Goal: Task Accomplishment & Management: Complete application form

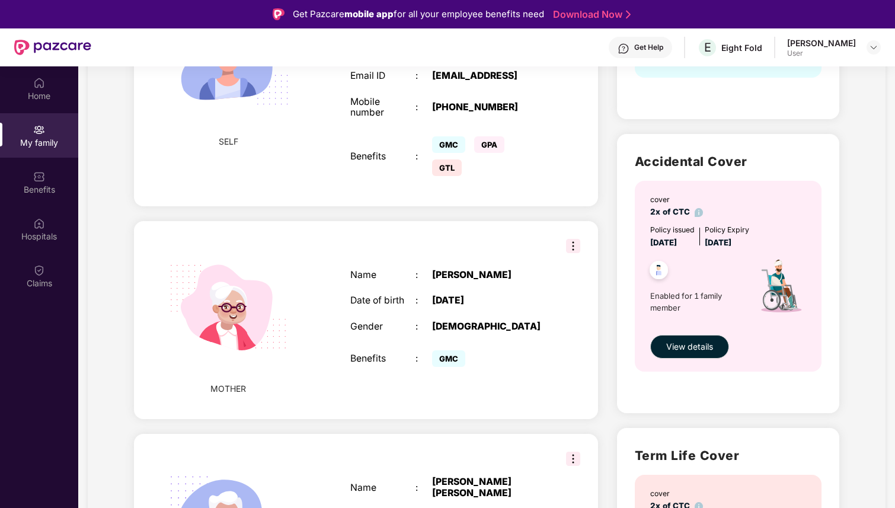
scroll to position [346, 0]
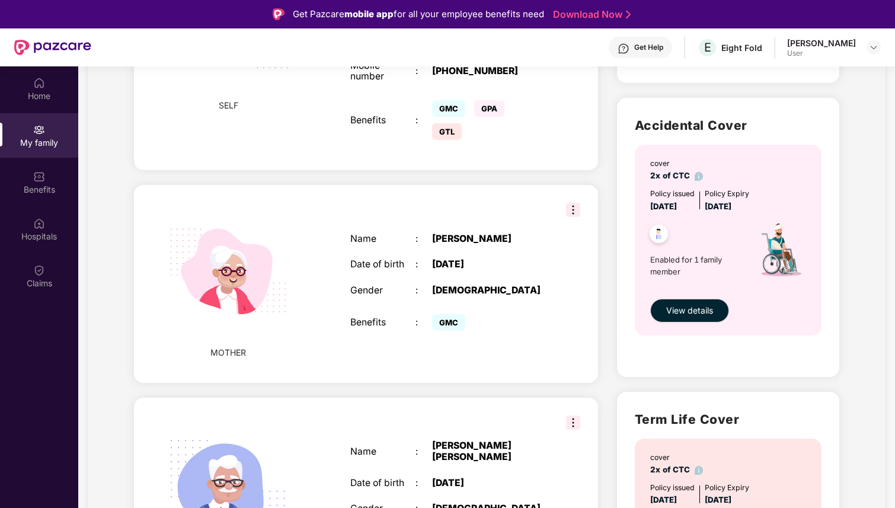
click at [402, 306] on div "Name : Munesh Baghel Date of birth : 05 May 1975 Gender : FEMALE Benefits : GMC" at bounding box center [448, 284] width 220 height 130
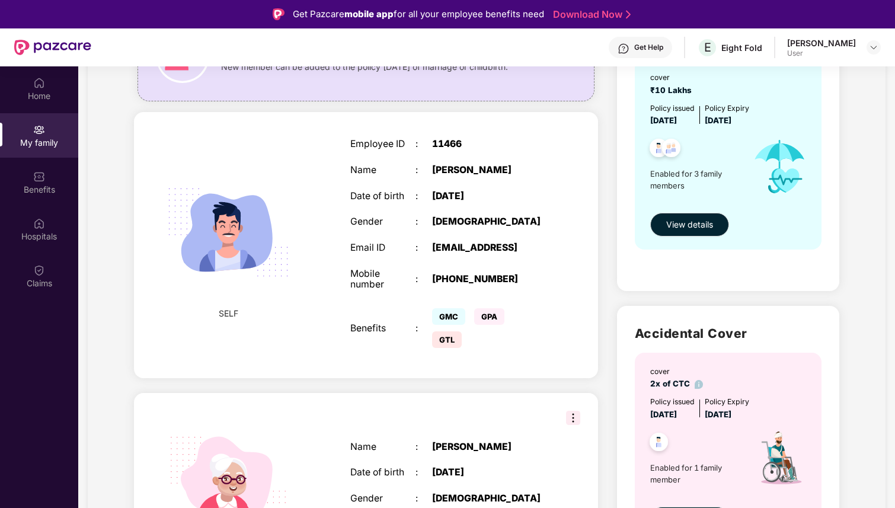
scroll to position [30, 0]
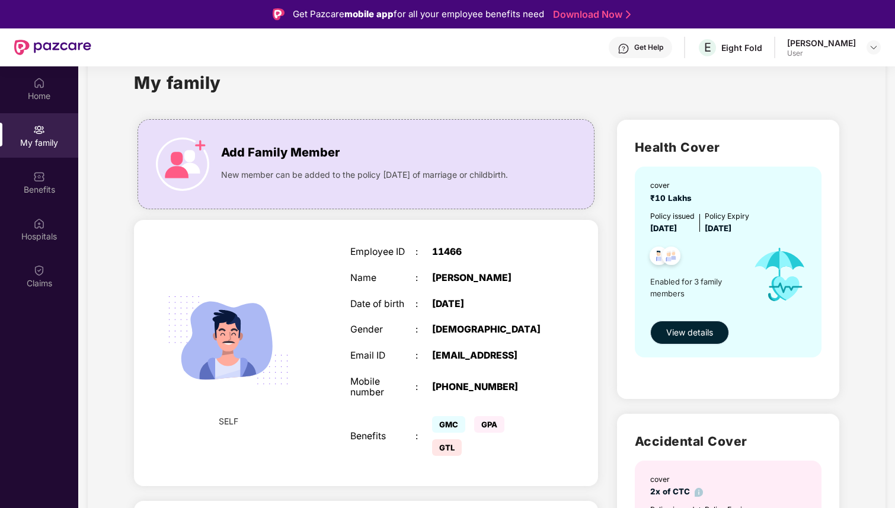
click at [683, 331] on span "View details" at bounding box center [689, 332] width 47 height 13
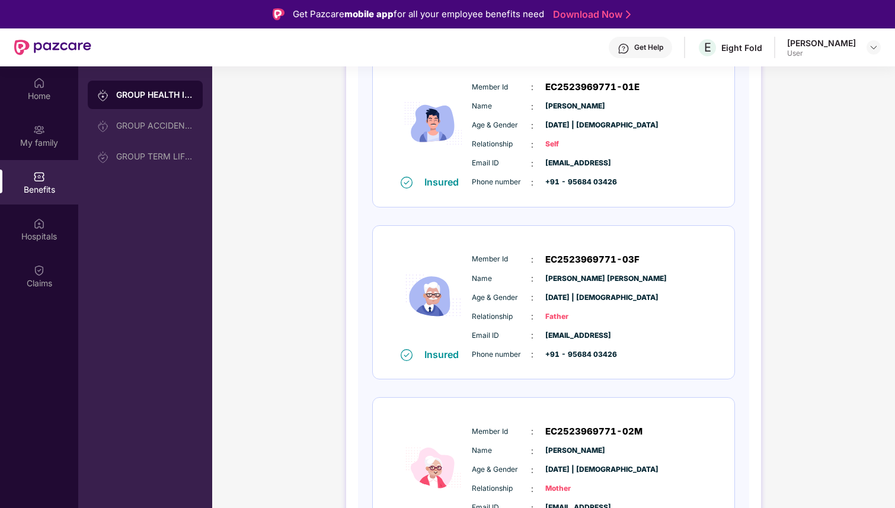
scroll to position [201, 0]
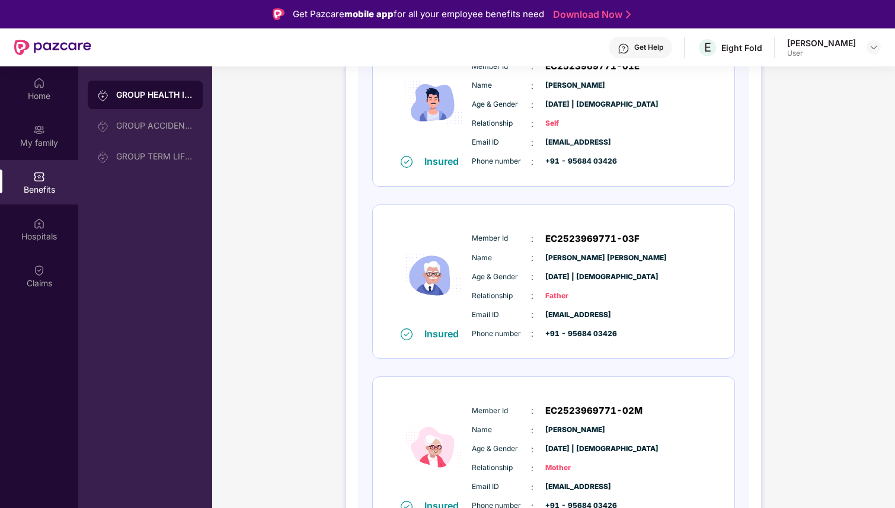
click at [564, 279] on span "01 Aug 1968 | Male" at bounding box center [574, 276] width 59 height 11
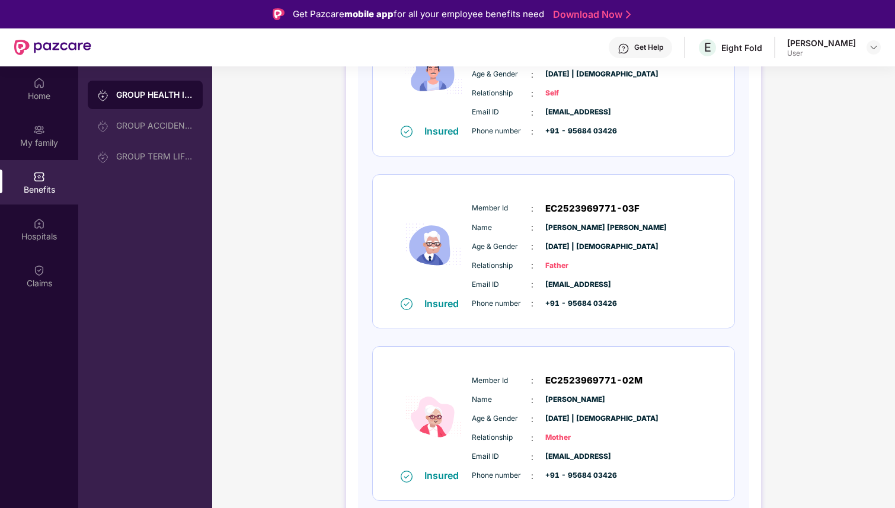
click at [552, 402] on span "[PERSON_NAME]" at bounding box center [574, 399] width 59 height 11
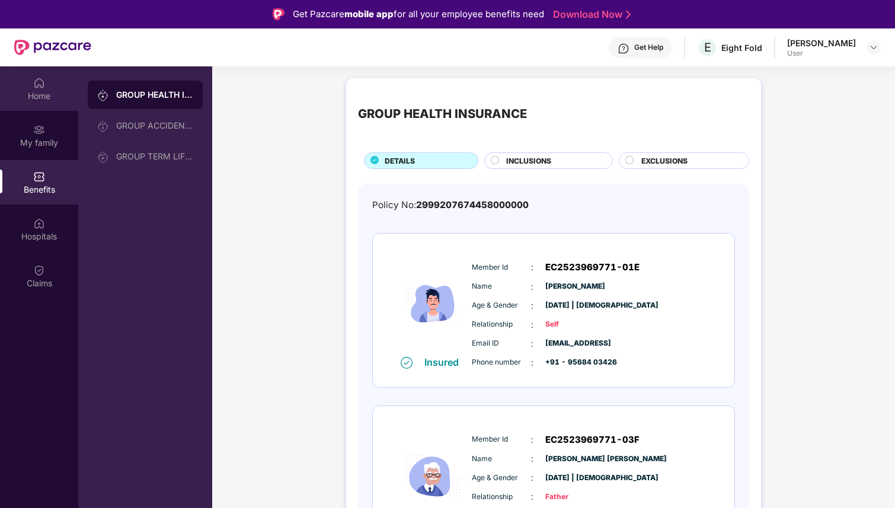
click at [49, 78] on div "Home" at bounding box center [39, 88] width 78 height 44
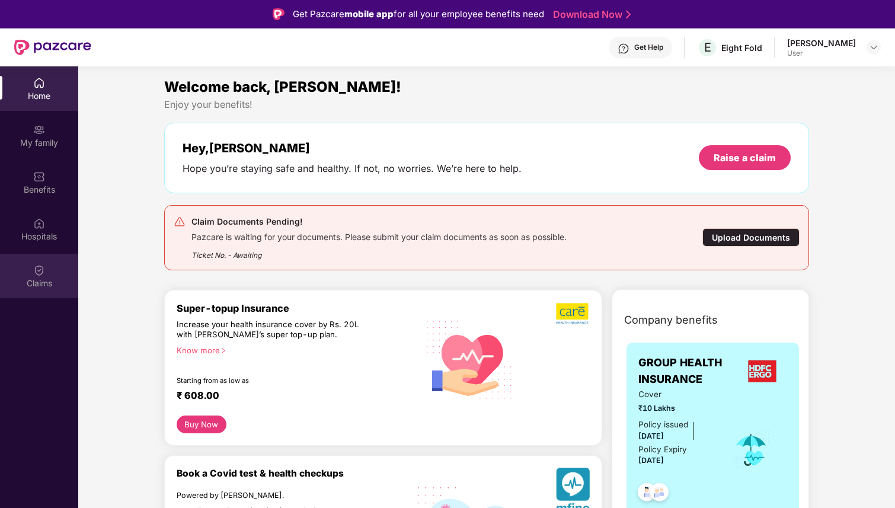
click at [39, 263] on div at bounding box center [39, 269] width 12 height 12
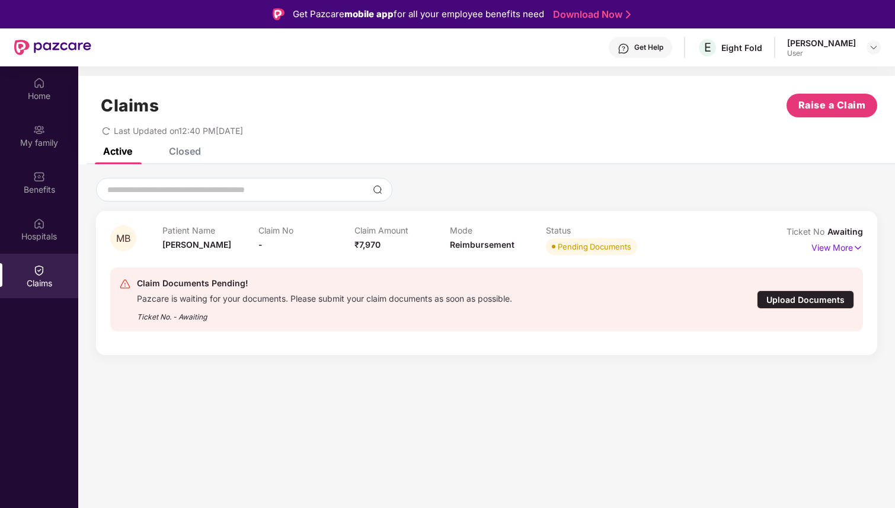
click at [777, 292] on div "Upload Documents" at bounding box center [805, 299] width 97 height 18
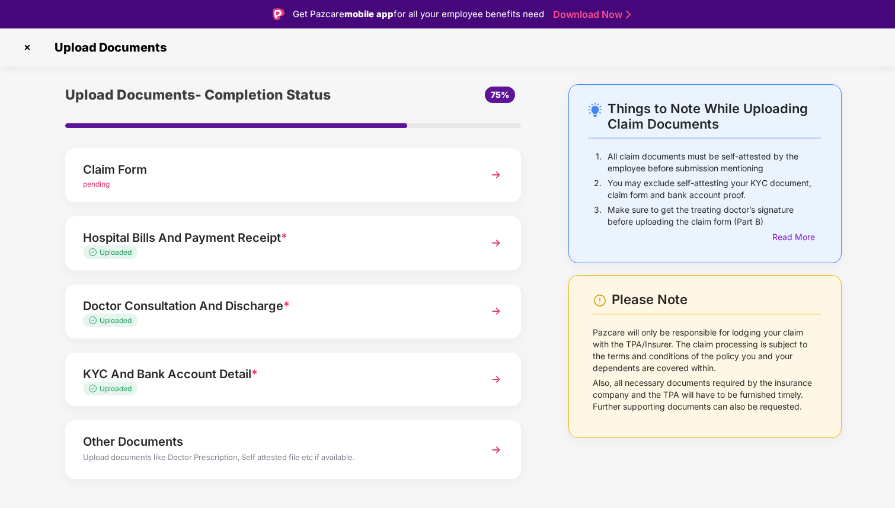
click at [420, 171] on div "Claim Form" at bounding box center [275, 169] width 385 height 19
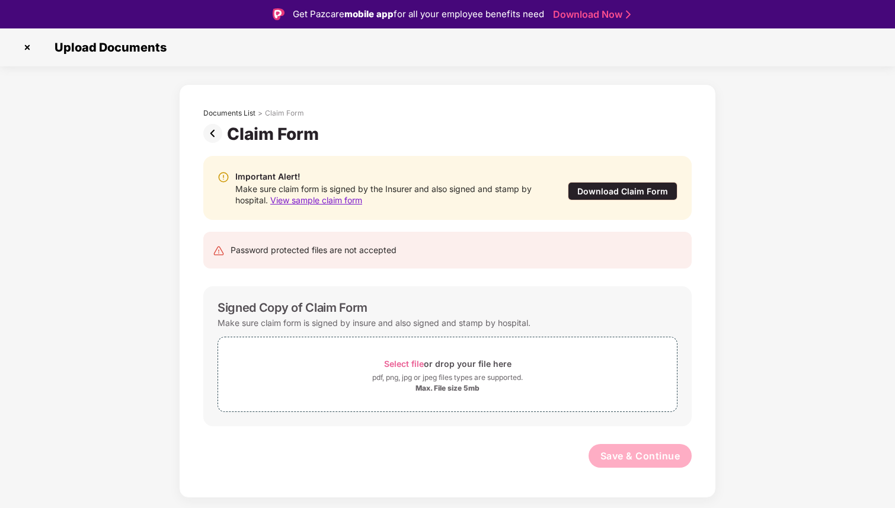
click at [350, 197] on span "View sample claim form" at bounding box center [316, 200] width 92 height 10
drag, startPoint x: 330, startPoint y: 250, endPoint x: 356, endPoint y: 255, distance: 26.0
click at [356, 255] on div "Password protected files are not accepted" at bounding box center [314, 250] width 166 height 13
click at [620, 193] on div "Download Claim Form" at bounding box center [623, 191] width 110 height 18
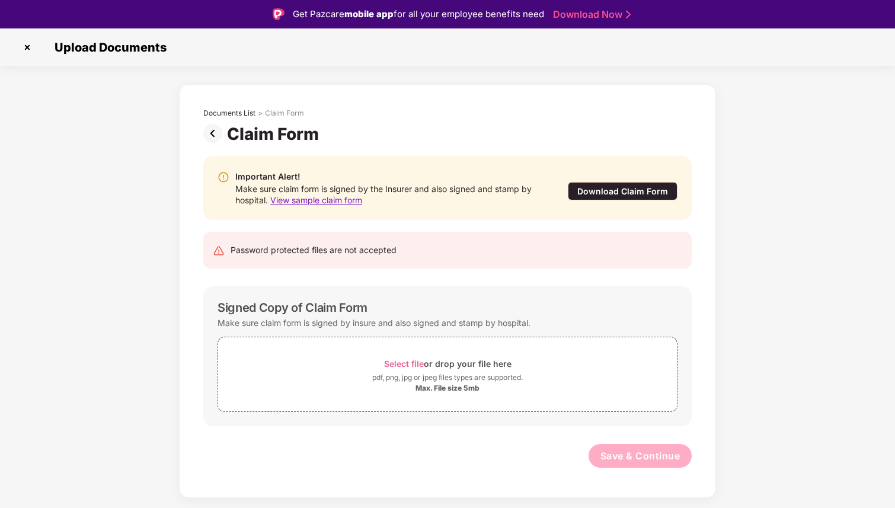
click at [23, 47] on img at bounding box center [27, 47] width 19 height 19
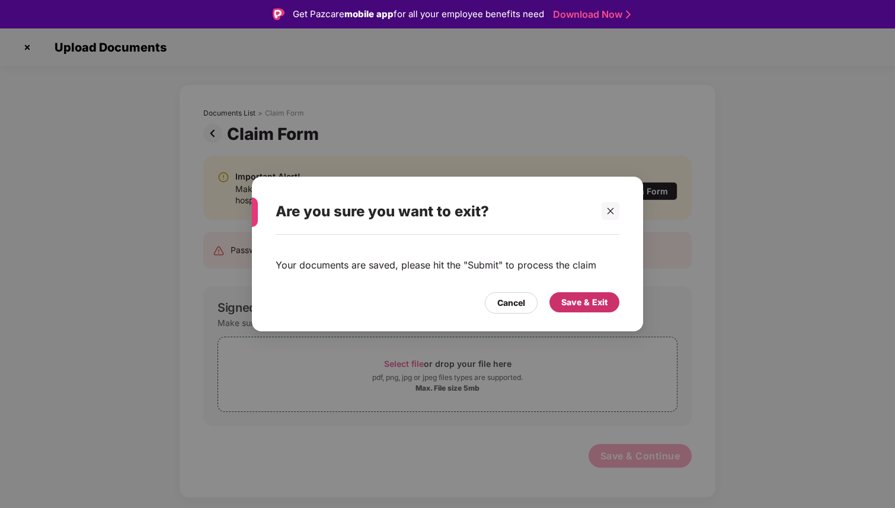
click at [578, 302] on div "Save & Exit" at bounding box center [584, 302] width 46 height 13
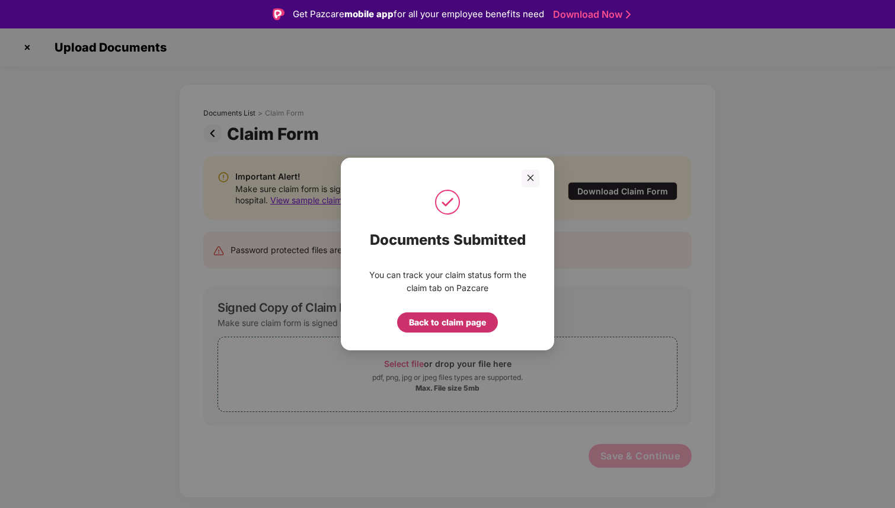
click at [434, 321] on div "Back to claim page" at bounding box center [447, 322] width 77 height 13
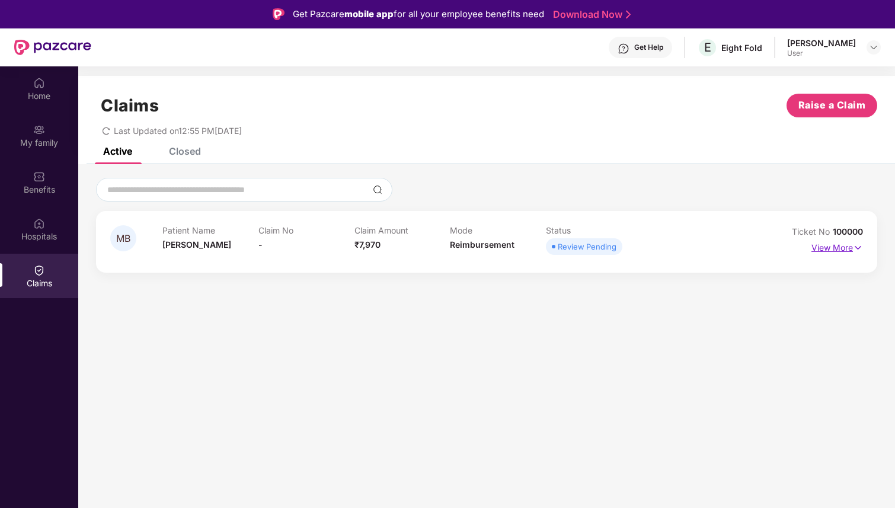
click at [828, 248] on p "View More" at bounding box center [837, 246] width 52 height 16
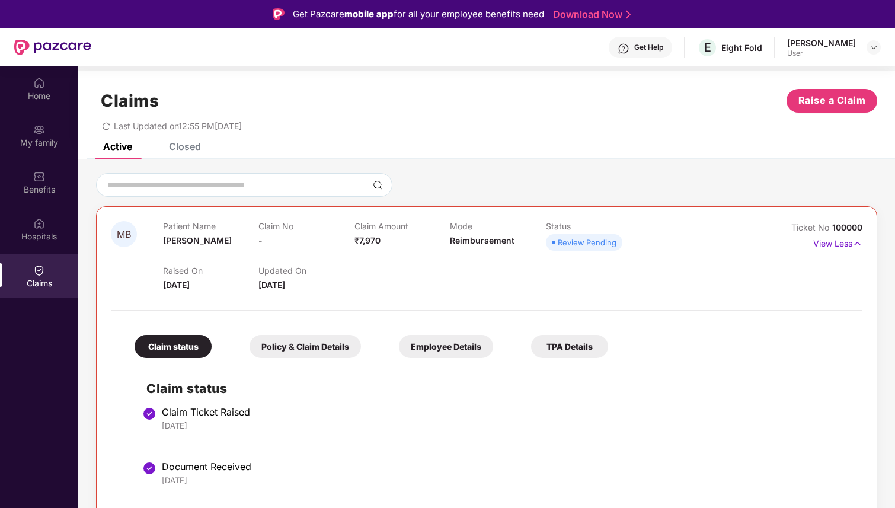
scroll to position [66, 0]
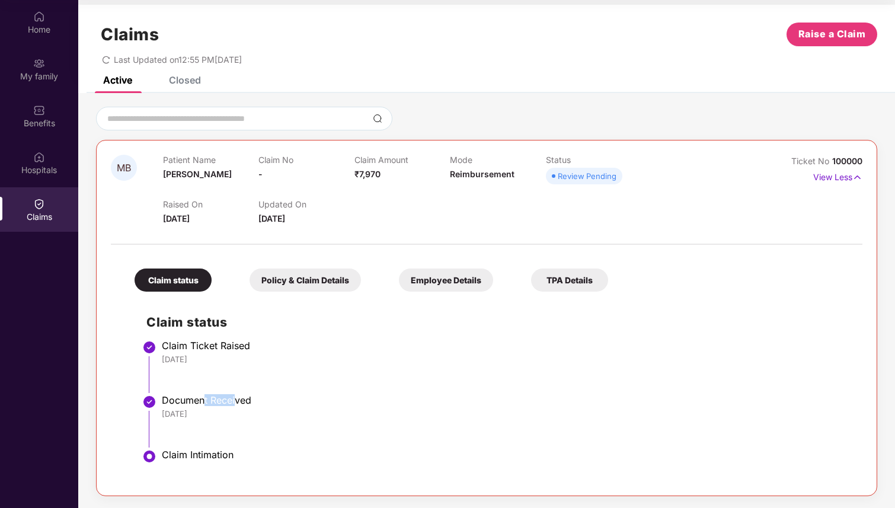
drag, startPoint x: 204, startPoint y: 399, endPoint x: 236, endPoint y: 404, distance: 32.3
click at [236, 404] on div "Document Received" at bounding box center [506, 400] width 689 height 12
click at [327, 283] on div "Policy & Claim Details" at bounding box center [305, 279] width 111 height 23
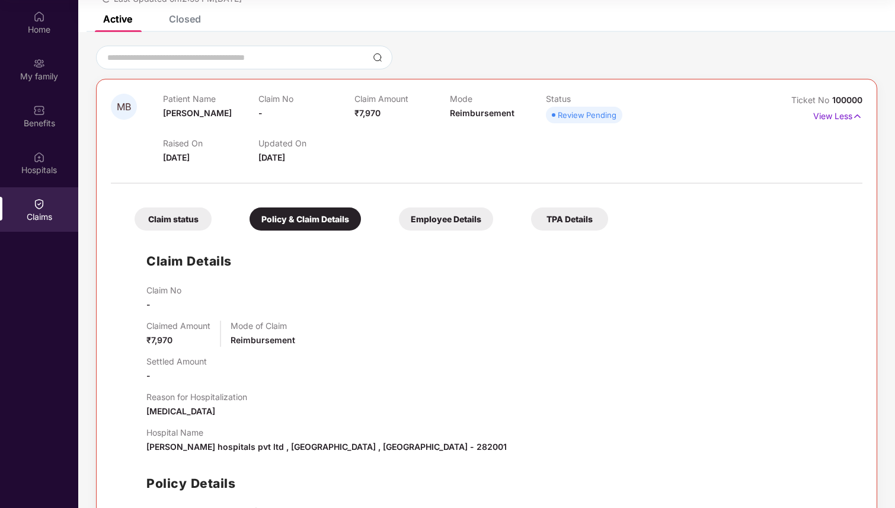
scroll to position [41, 0]
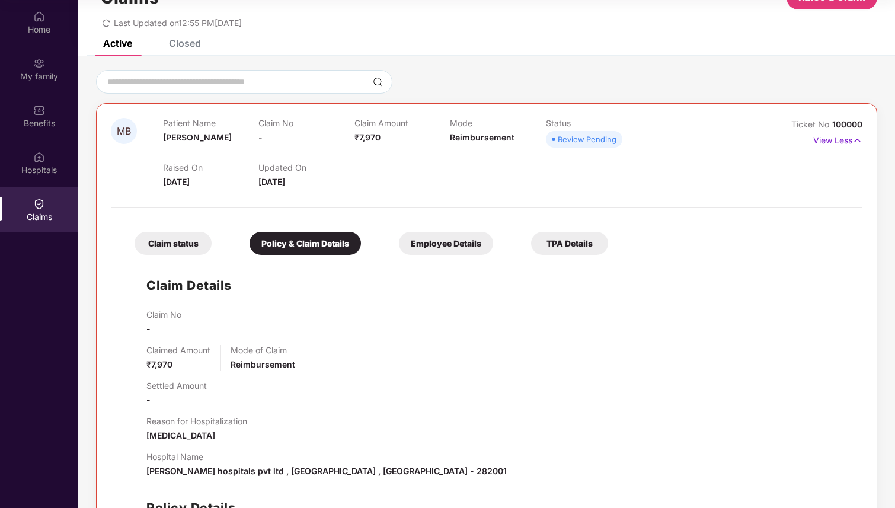
click at [421, 241] on div "Employee Details" at bounding box center [446, 243] width 94 height 23
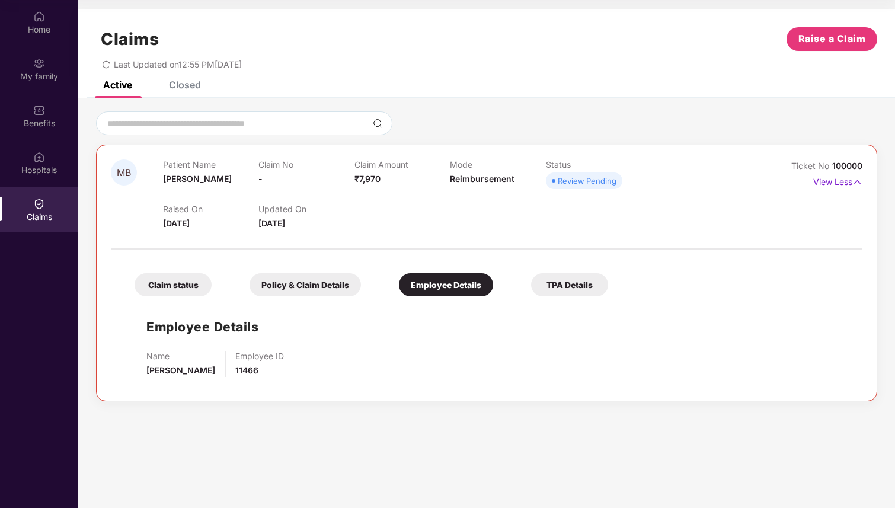
click at [586, 175] on div "Review Pending" at bounding box center [587, 181] width 59 height 12
click at [560, 285] on div "TPA Details" at bounding box center [569, 284] width 77 height 23
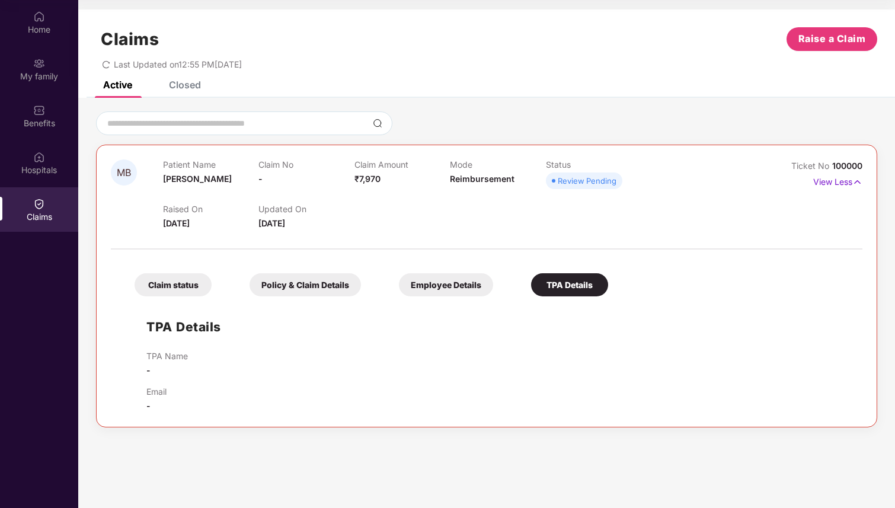
click at [187, 276] on div "Claim status" at bounding box center [173, 284] width 77 height 23
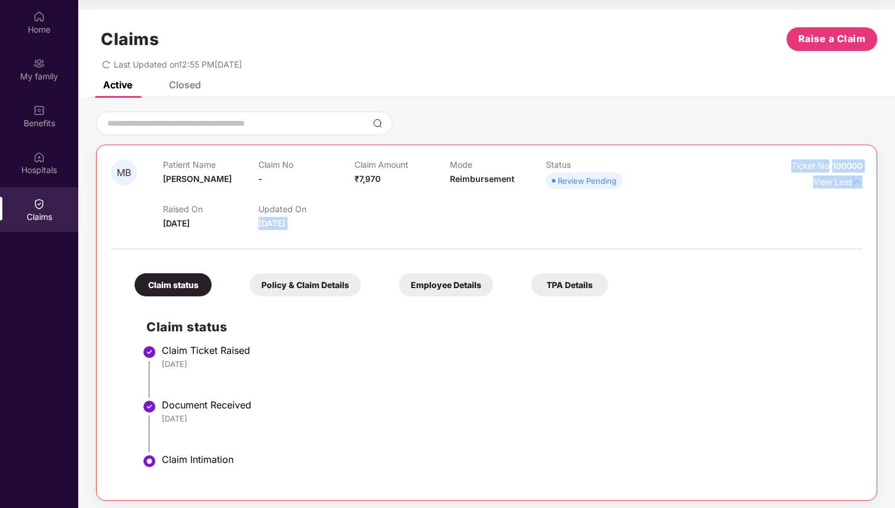
drag, startPoint x: 258, startPoint y: 226, endPoint x: 299, endPoint y: 230, distance: 41.1
click at [299, 230] on div "MB Patient Name Munesh Baghel Claim No - Claim Amount ₹7,970 Mode Reimbursement…" at bounding box center [487, 322] width 752 height 327
click at [184, 85] on div "Closed" at bounding box center [185, 85] width 32 height 12
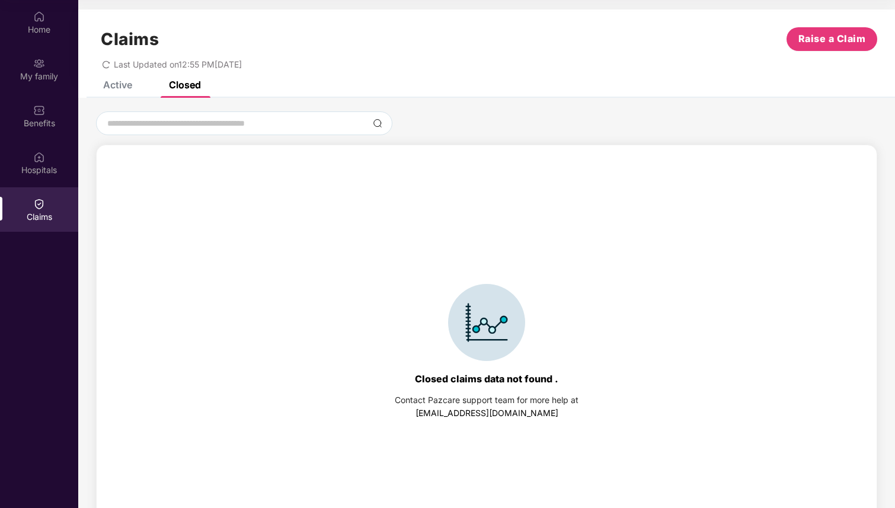
click at [123, 87] on div "Active" at bounding box center [117, 85] width 29 height 12
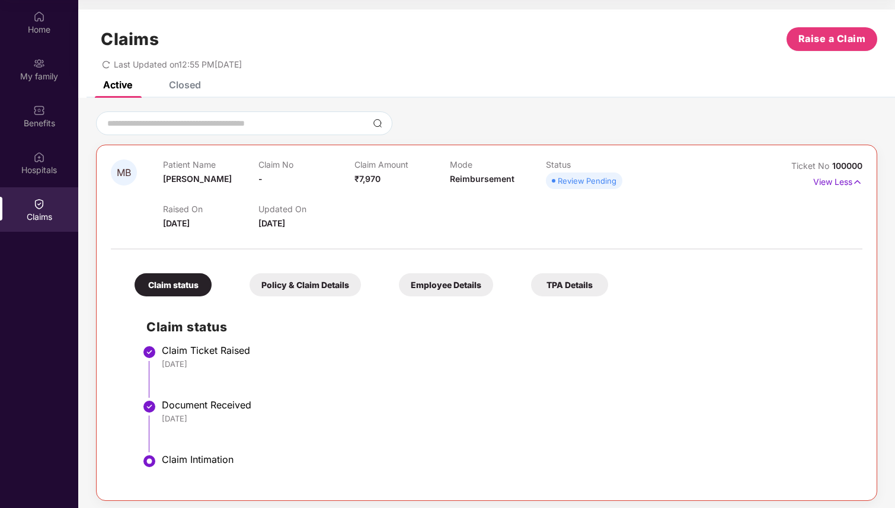
click at [578, 183] on div "Review Pending" at bounding box center [587, 181] width 59 height 12
click at [832, 178] on p "View Less" at bounding box center [837, 180] width 49 height 16
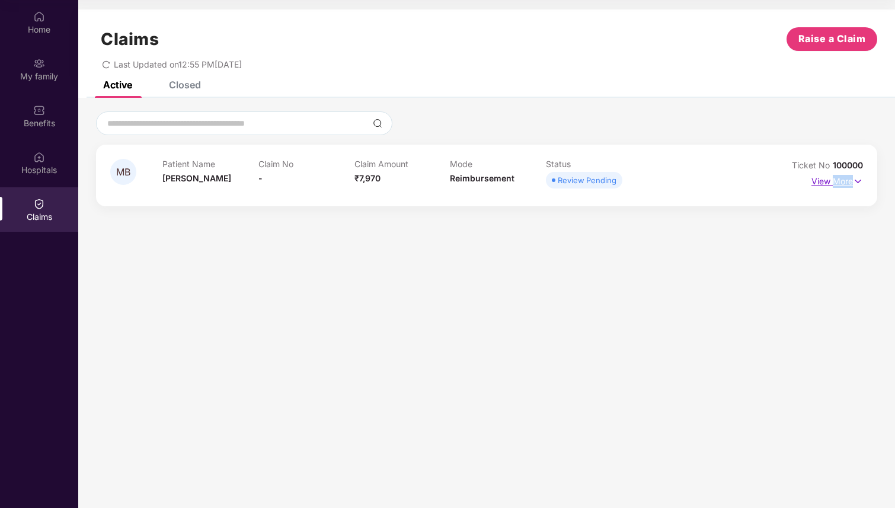
click at [832, 178] on p "View More" at bounding box center [837, 180] width 52 height 16
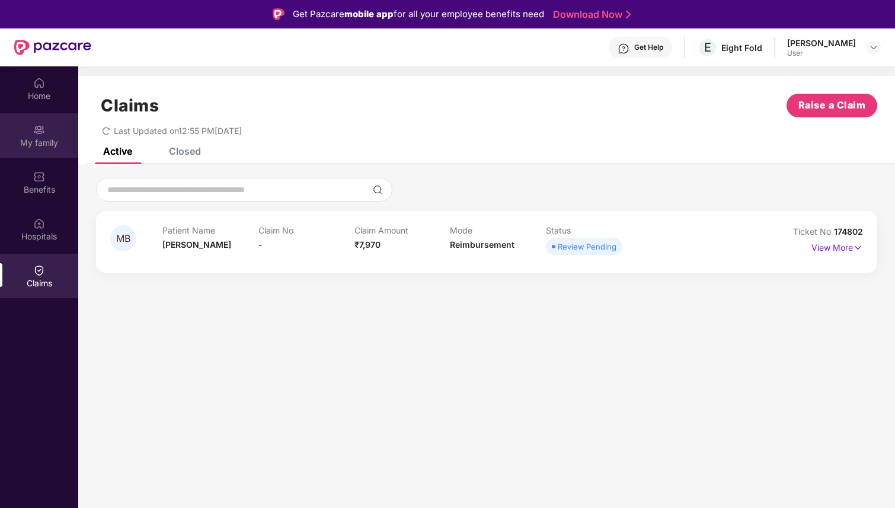
click at [39, 126] on img at bounding box center [39, 130] width 12 height 12
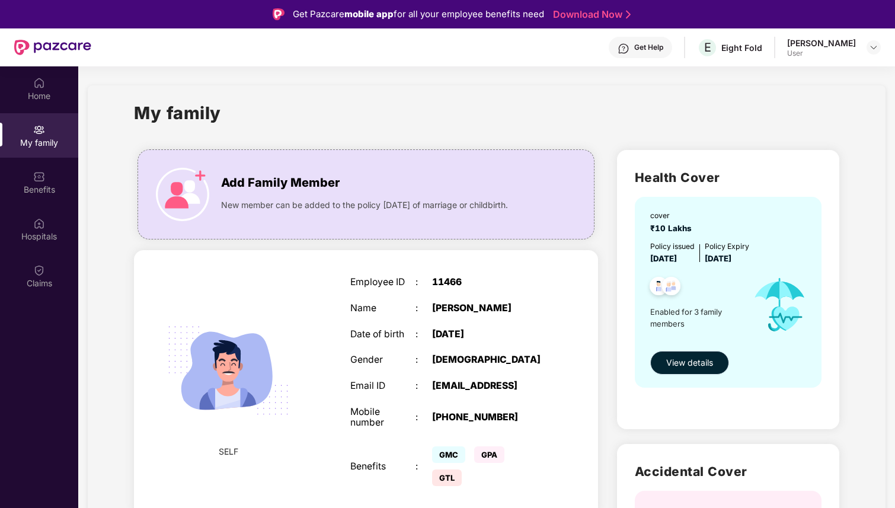
click at [676, 356] on span "View details" at bounding box center [689, 362] width 47 height 13
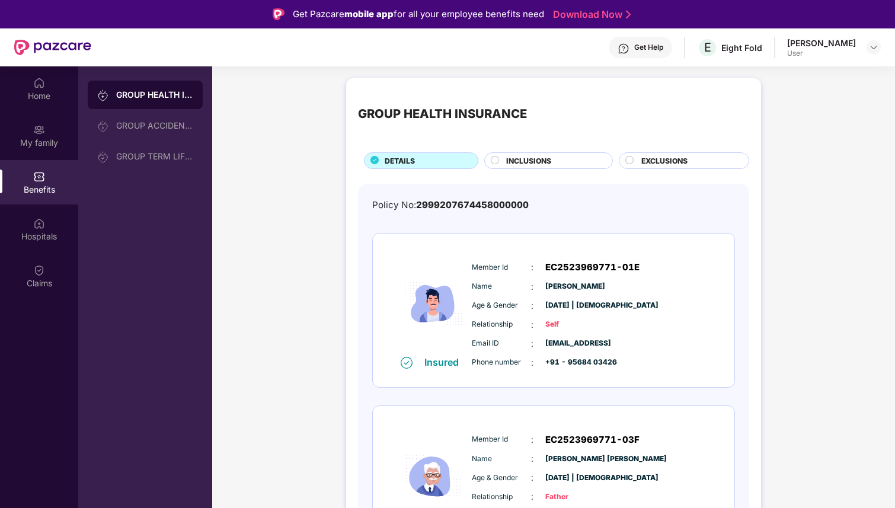
click at [560, 316] on div "Member Id : EC2523969771-01E Name : Parth Baghel Age & Gender : 16 July 2002 | …" at bounding box center [589, 314] width 241 height 121
click at [450, 202] on span "2999207674458000000" at bounding box center [472, 204] width 113 height 11
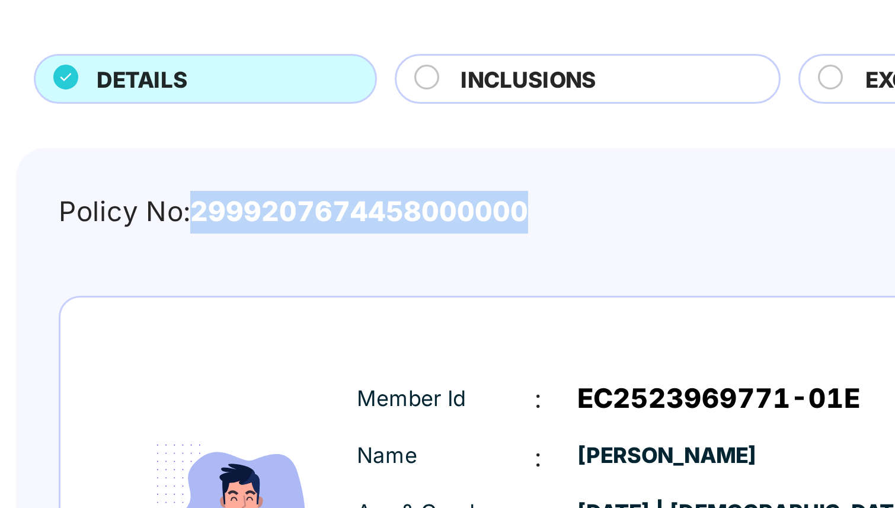
click at [503, 201] on span "2999207674458000000" at bounding box center [472, 204] width 113 height 11
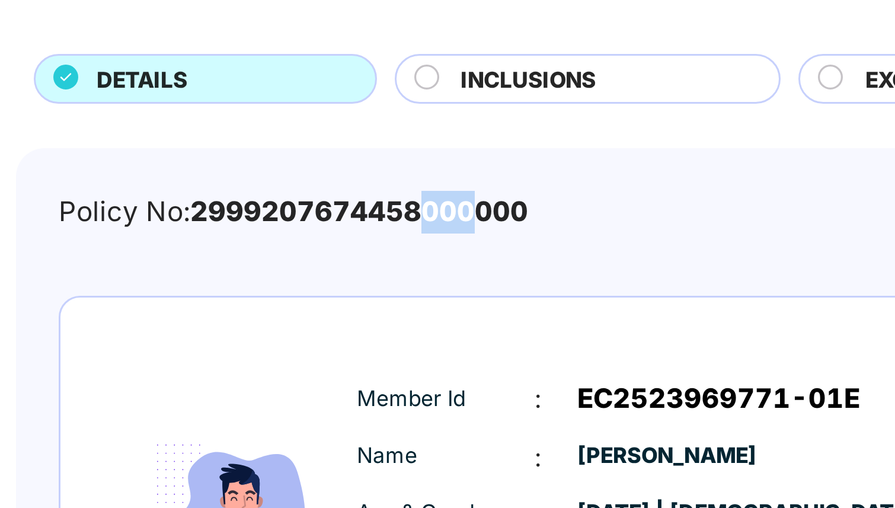
drag, startPoint x: 494, startPoint y: 204, endPoint x: 509, endPoint y: 207, distance: 15.7
click at [509, 207] on span "2999207674458000000" at bounding box center [472, 204] width 113 height 11
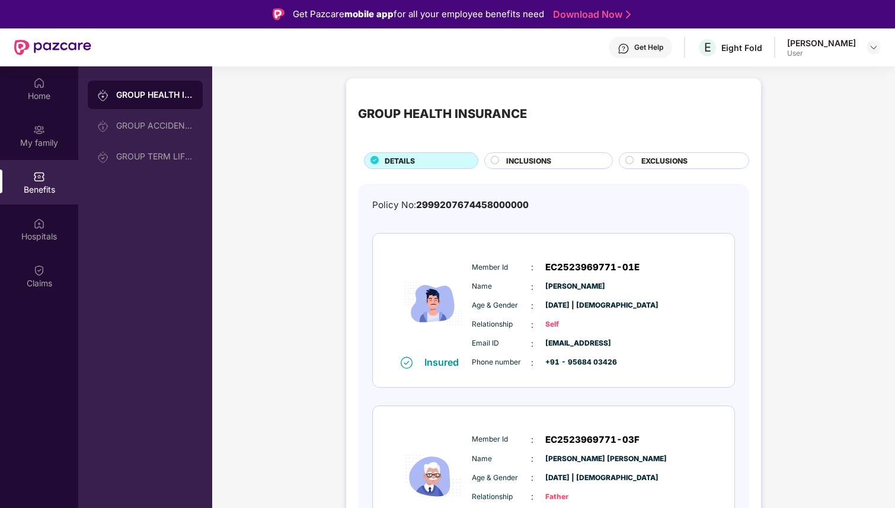
click at [411, 209] on div "Policy No: 2999207674458000000" at bounding box center [450, 205] width 156 height 14
click at [49, 276] on div "Claims" at bounding box center [39, 276] width 78 height 44
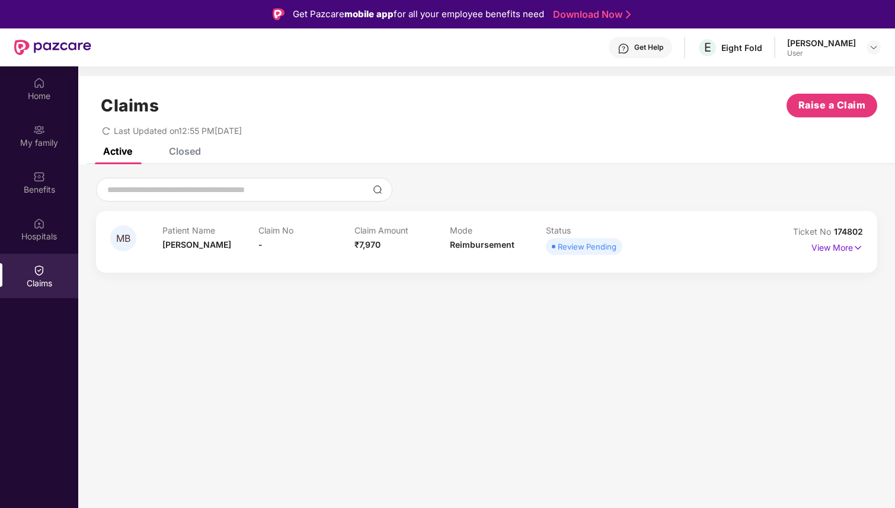
click at [337, 241] on div "Claim No -" at bounding box center [306, 241] width 96 height 33
click at [830, 246] on p "View More" at bounding box center [837, 246] width 52 height 16
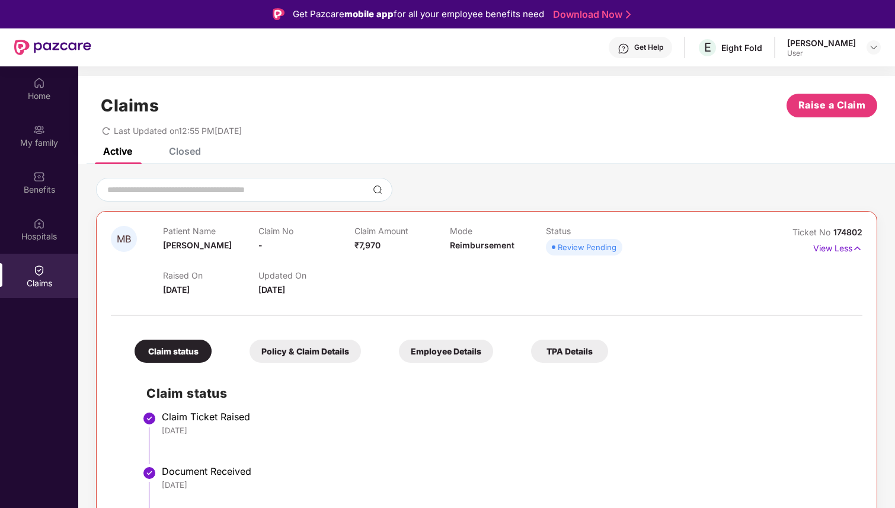
scroll to position [5, 0]
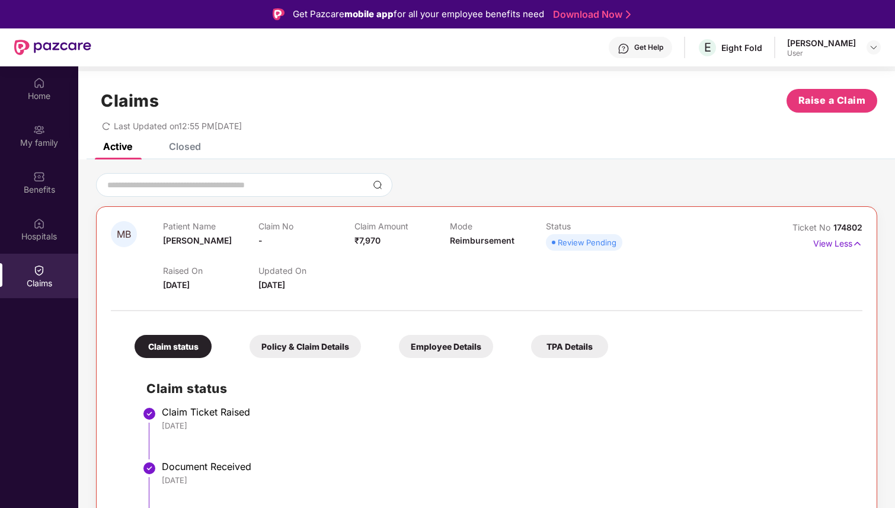
click at [306, 350] on div "Policy & Claim Details" at bounding box center [305, 346] width 111 height 23
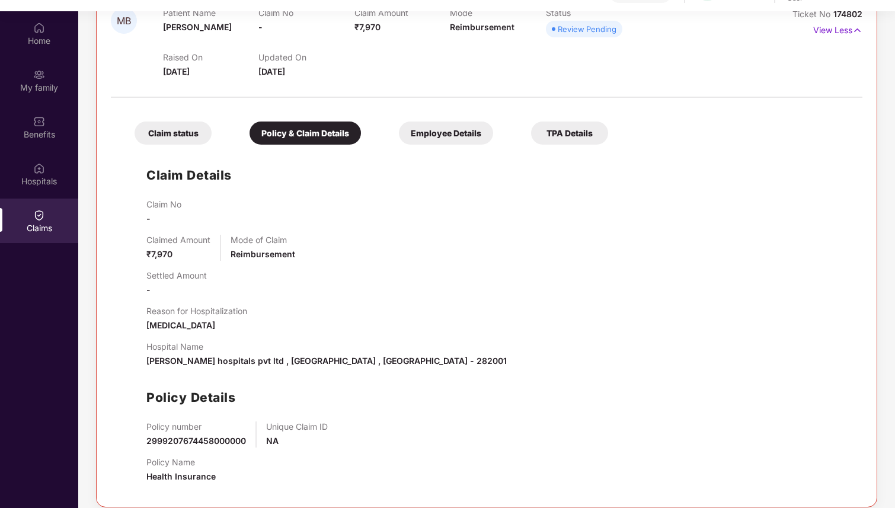
scroll to position [66, 0]
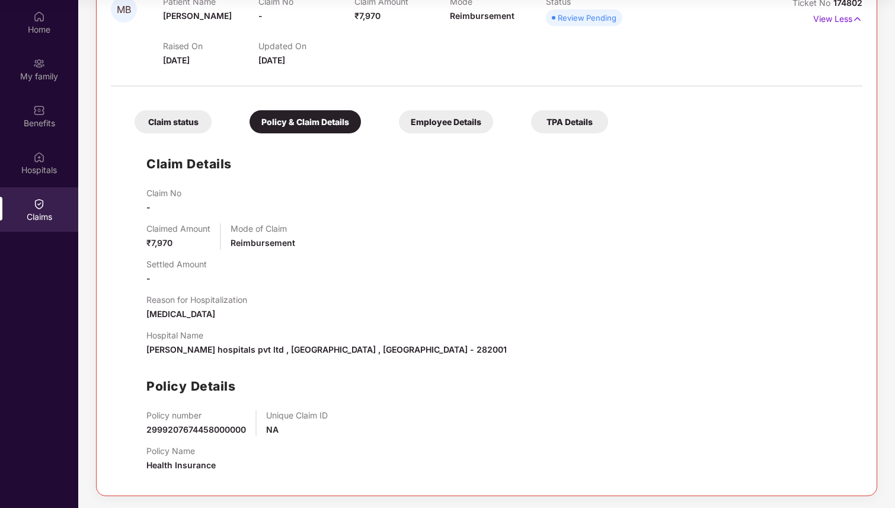
click at [209, 429] on span "2999207674458000000" at bounding box center [196, 429] width 100 height 10
click at [184, 112] on div "Claim status" at bounding box center [173, 121] width 77 height 23
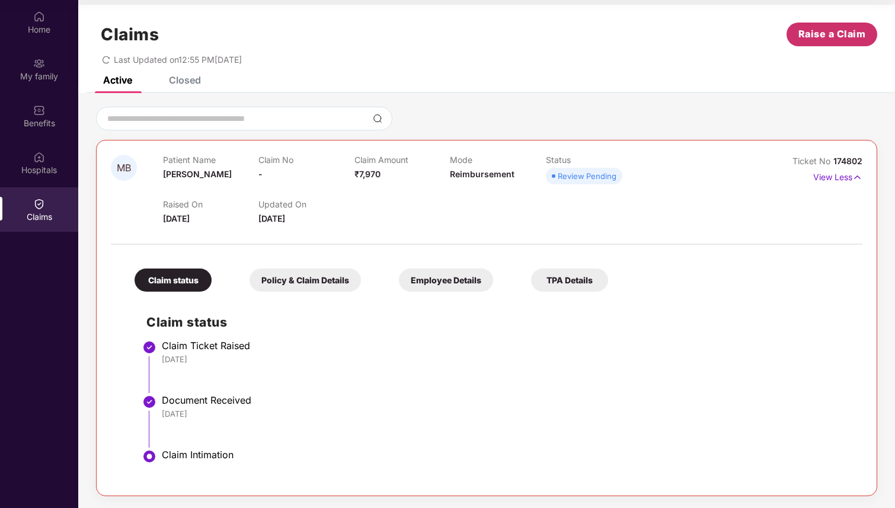
click at [831, 34] on span "Raise a Claim" at bounding box center [832, 34] width 68 height 15
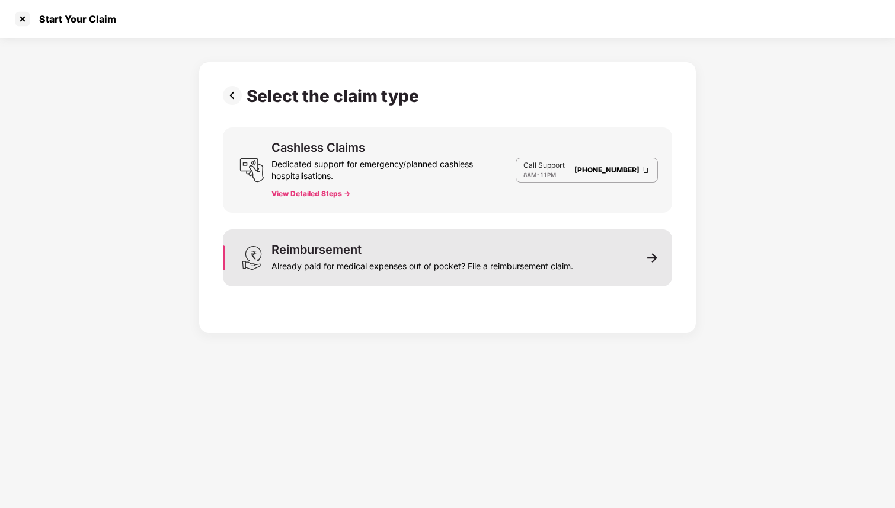
click at [390, 265] on div "Already paid for medical expenses out of pocket? File a reimbursement claim." at bounding box center [422, 263] width 302 height 17
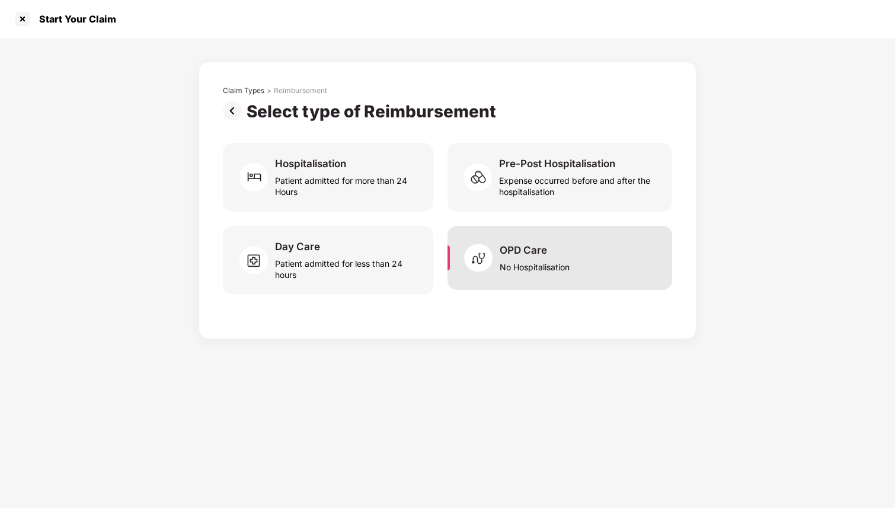
click at [509, 260] on div "No Hospitalisation" at bounding box center [535, 265] width 70 height 16
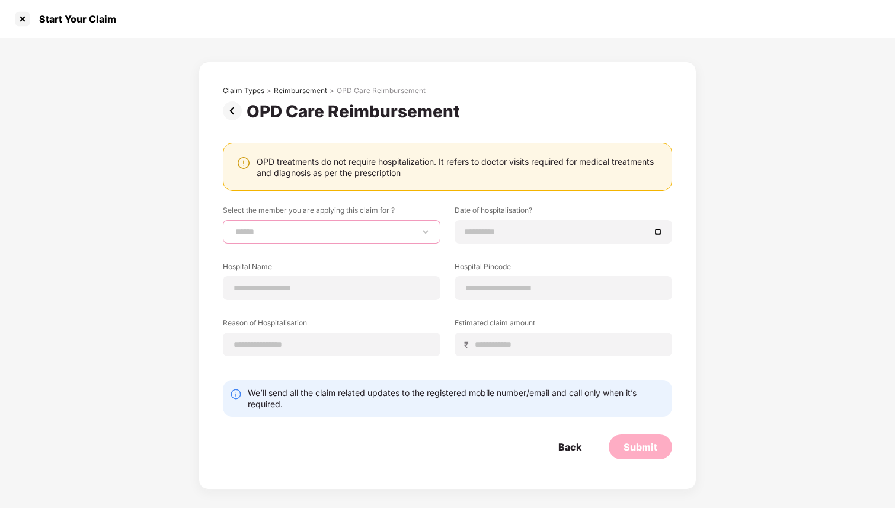
click at [334, 229] on select "**********" at bounding box center [331, 231] width 197 height 9
select select "**********"
click at [233, 227] on select "**********" at bounding box center [331, 231] width 197 height 9
click at [472, 232] on input at bounding box center [558, 231] width 186 height 13
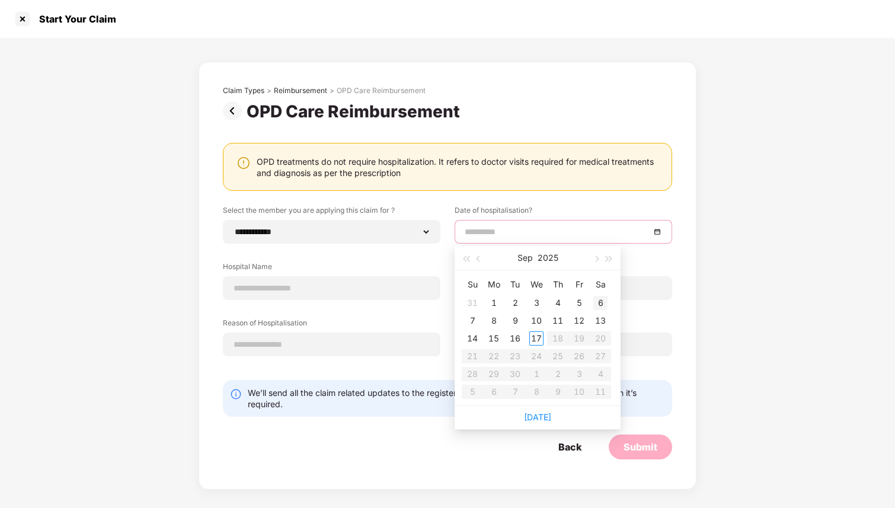
type input "**********"
click at [597, 299] on div "6" at bounding box center [600, 303] width 14 height 14
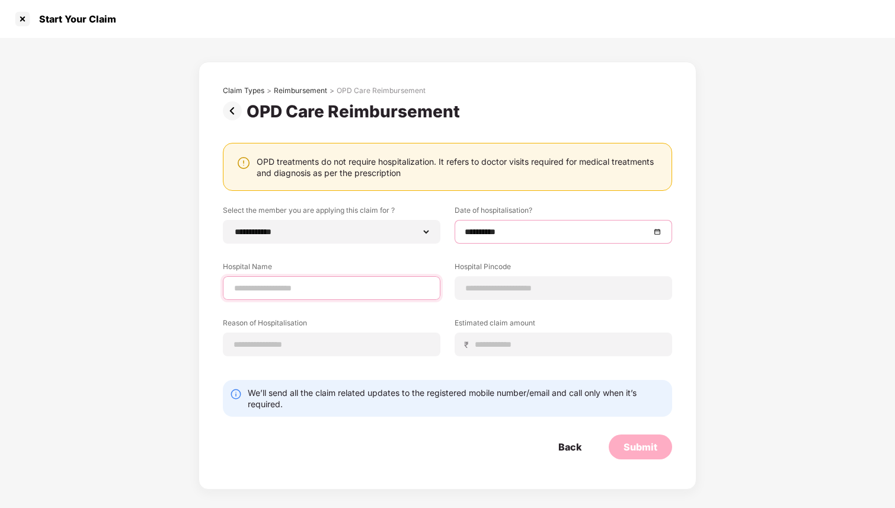
click at [367, 292] on input at bounding box center [331, 288] width 197 height 12
type input "**********"
click at [507, 286] on input at bounding box center [563, 288] width 197 height 12
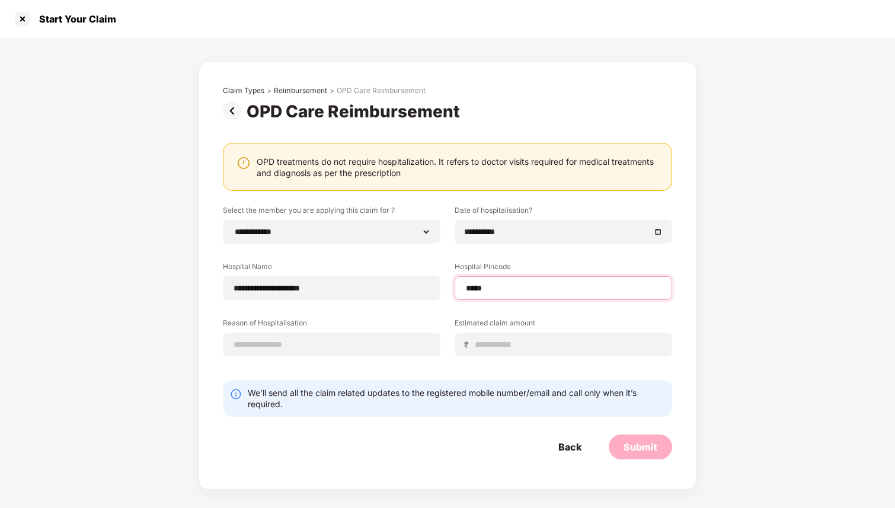
type input "******"
select select "****"
select select "**********"
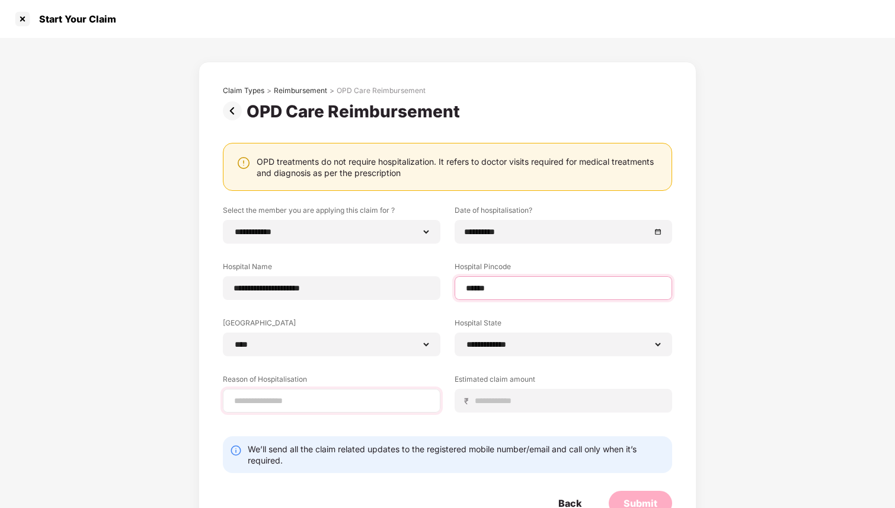
type input "******"
click at [349, 405] on input at bounding box center [331, 401] width 197 height 12
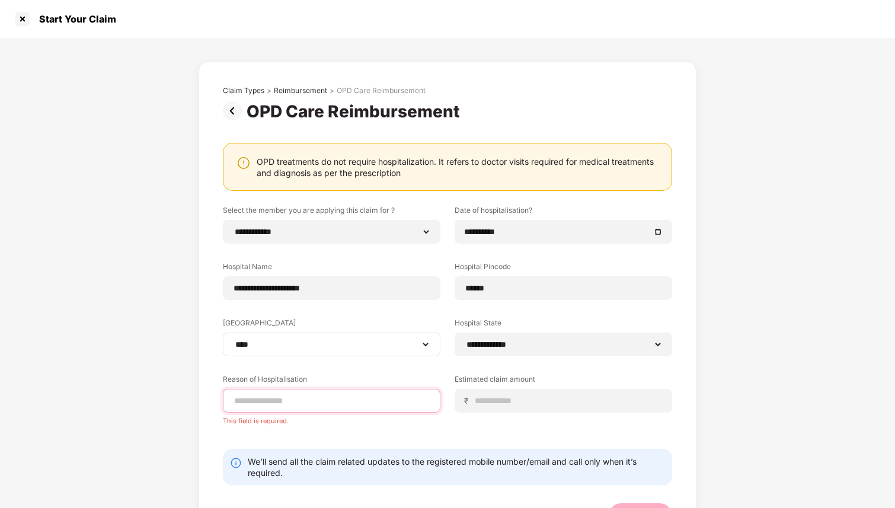
paste input "**********"
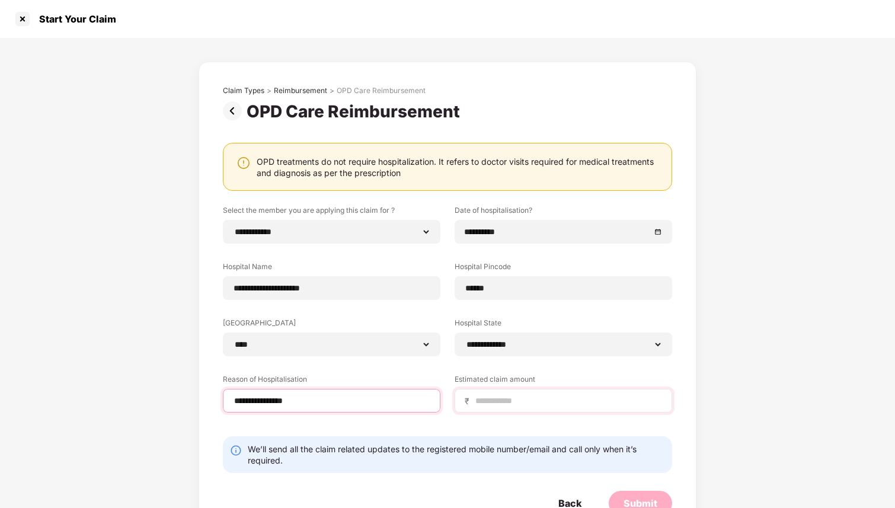
type input "**********"
click at [496, 399] on input at bounding box center [568, 401] width 188 height 12
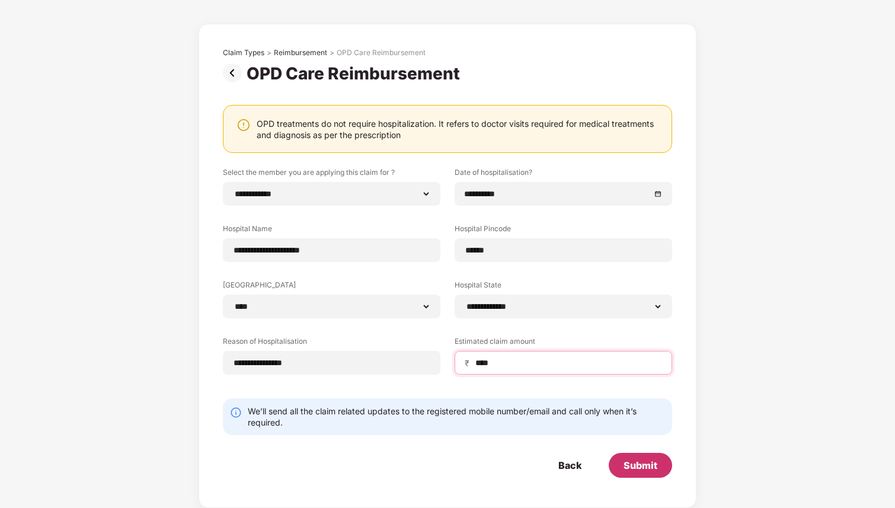
type input "****"
click at [644, 469] on div "Submit" at bounding box center [641, 465] width 34 height 13
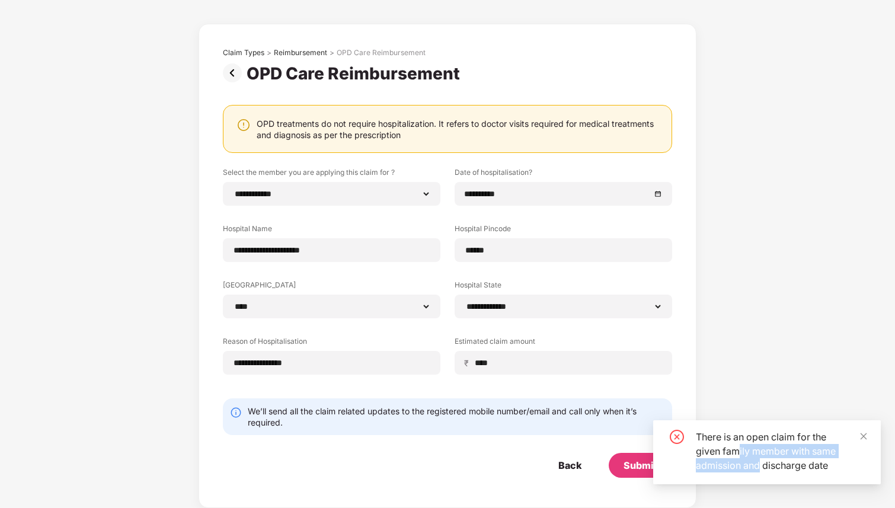
drag, startPoint x: 738, startPoint y: 447, endPoint x: 759, endPoint y: 463, distance: 27.0
click at [759, 463] on div "There is an open claim for the given family member with same admission and disc…" at bounding box center [781, 451] width 171 height 43
click at [678, 435] on icon "close-circle" at bounding box center [677, 437] width 14 height 14
click at [525, 196] on input "**********" at bounding box center [558, 193] width 186 height 13
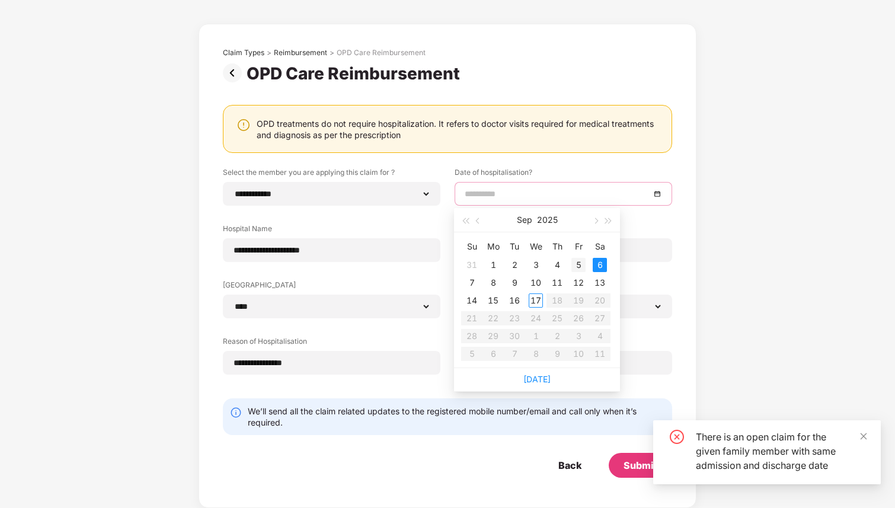
type input "**********"
click at [578, 262] on div "5" at bounding box center [578, 265] width 14 height 14
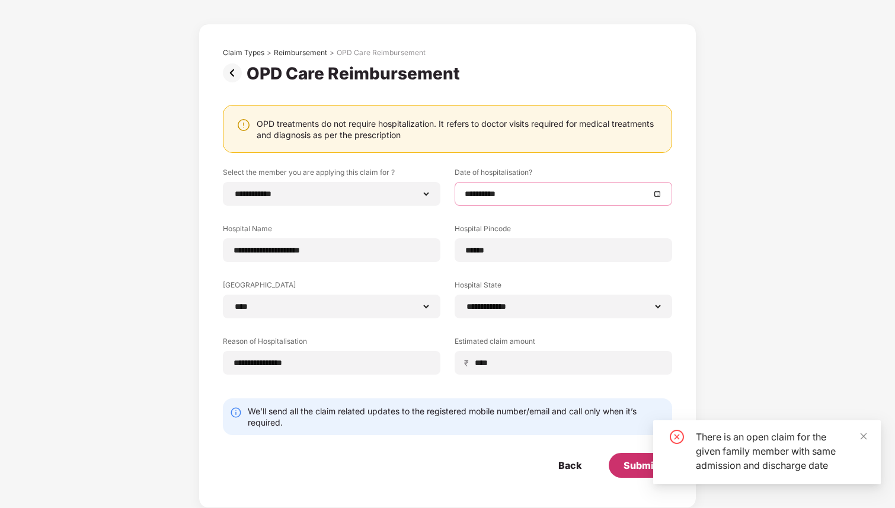
click at [622, 463] on div "Submit" at bounding box center [640, 465] width 63 height 25
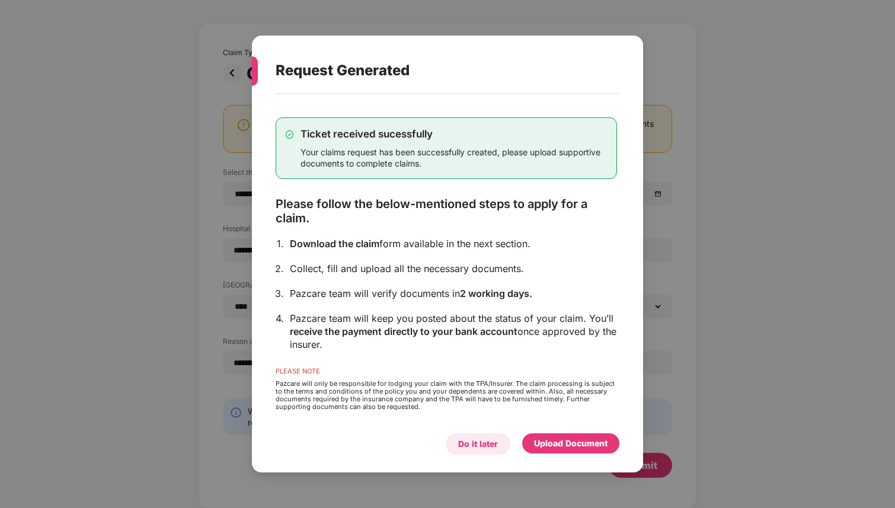
click at [488, 448] on div "Do it later" at bounding box center [478, 443] width 40 height 13
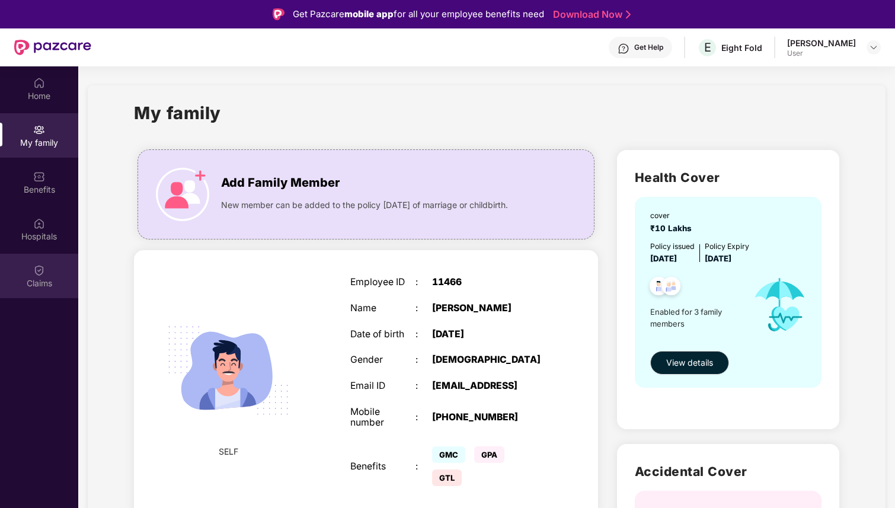
click at [33, 279] on div "Claims" at bounding box center [39, 283] width 78 height 12
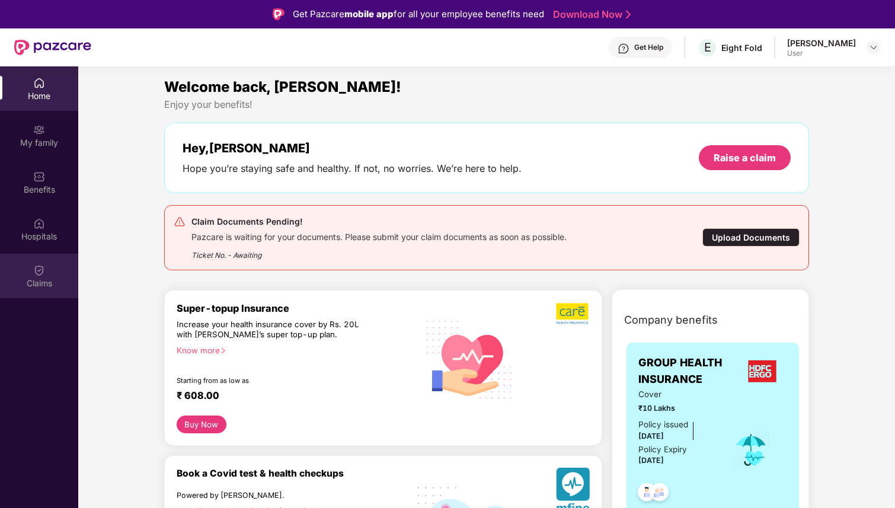
click at [40, 274] on img at bounding box center [39, 270] width 12 height 12
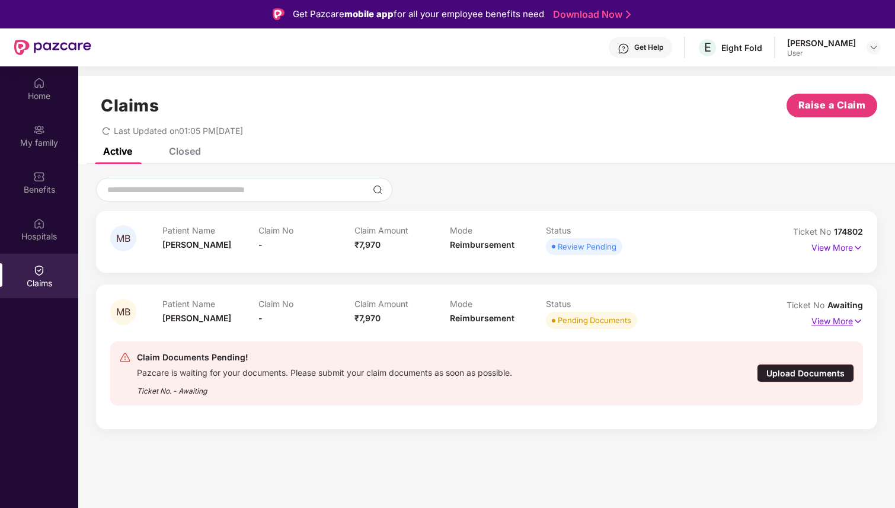
click at [845, 319] on p "View More" at bounding box center [837, 320] width 52 height 16
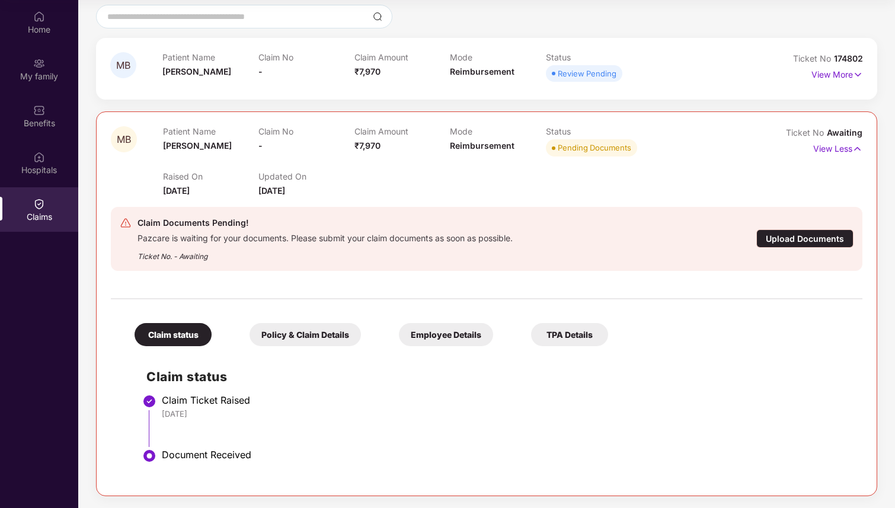
scroll to position [103, 0]
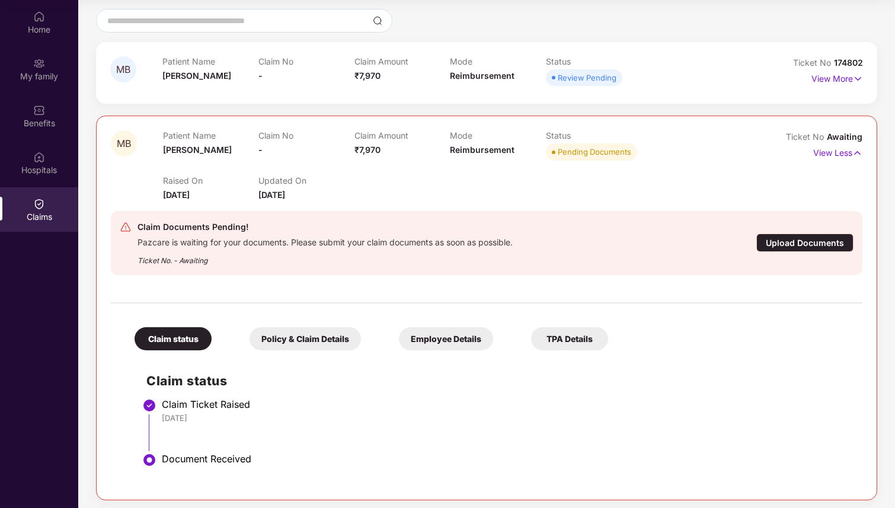
click at [806, 247] on div "Upload Documents" at bounding box center [804, 243] width 97 height 18
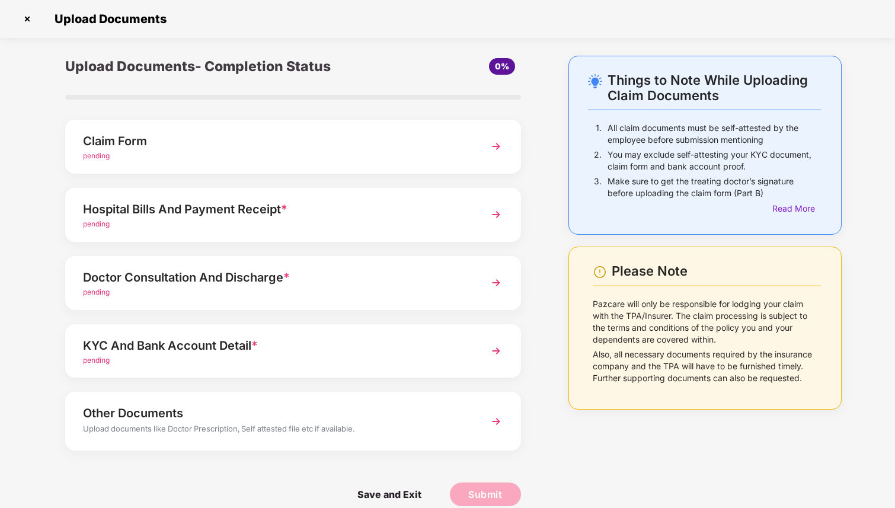
click at [29, 17] on img at bounding box center [27, 18] width 19 height 19
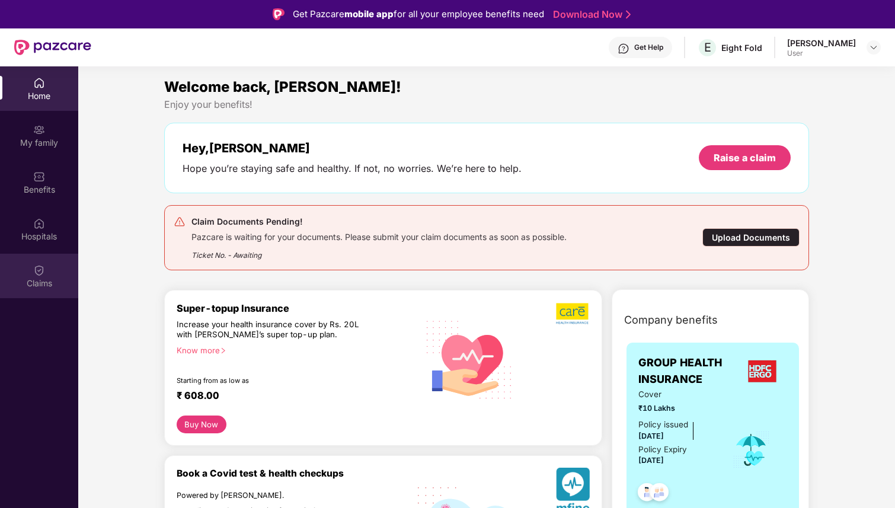
click at [23, 276] on div "Claims" at bounding box center [39, 276] width 78 height 44
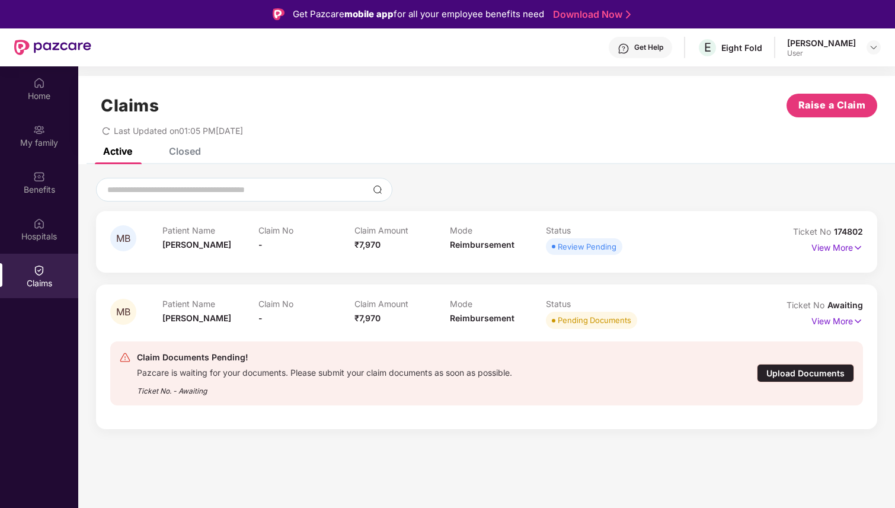
click at [367, 242] on span "₹7,970" at bounding box center [367, 244] width 26 height 10
click at [824, 248] on p "View More" at bounding box center [837, 246] width 52 height 16
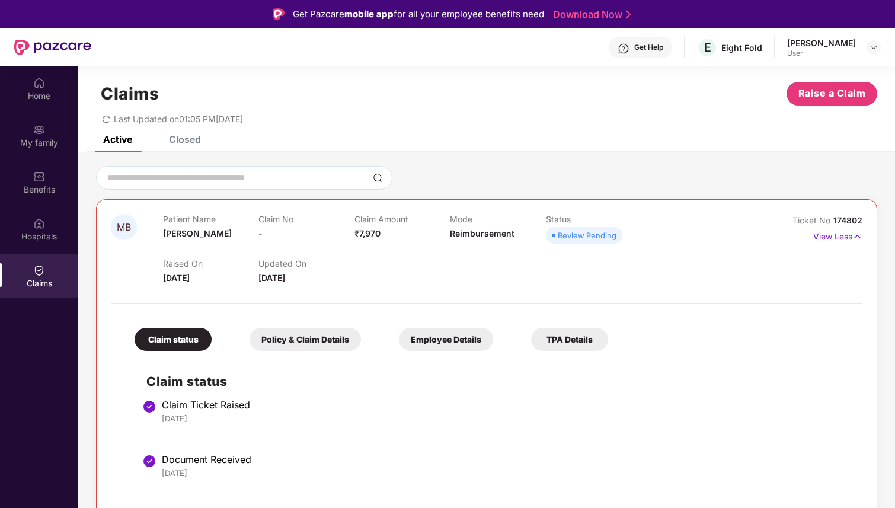
scroll to position [10, 0]
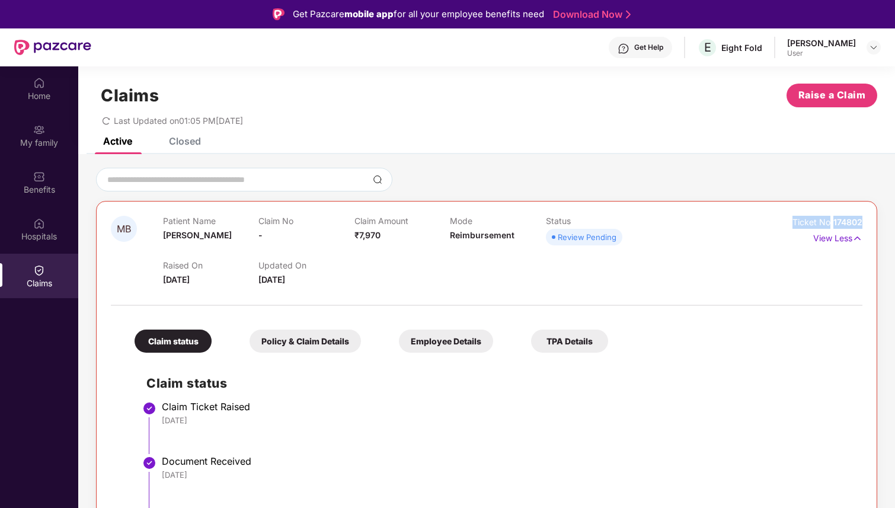
drag, startPoint x: 793, startPoint y: 221, endPoint x: 868, endPoint y: 222, distance: 75.3
click at [868, 222] on div "MB Patient Name [PERSON_NAME] Claim No - Claim Amount ₹7,970 Mode Reimbursement…" at bounding box center [486, 379] width 781 height 356
copy div "Ticket No 174802"
click at [843, 241] on p "View Less" at bounding box center [837, 237] width 49 height 16
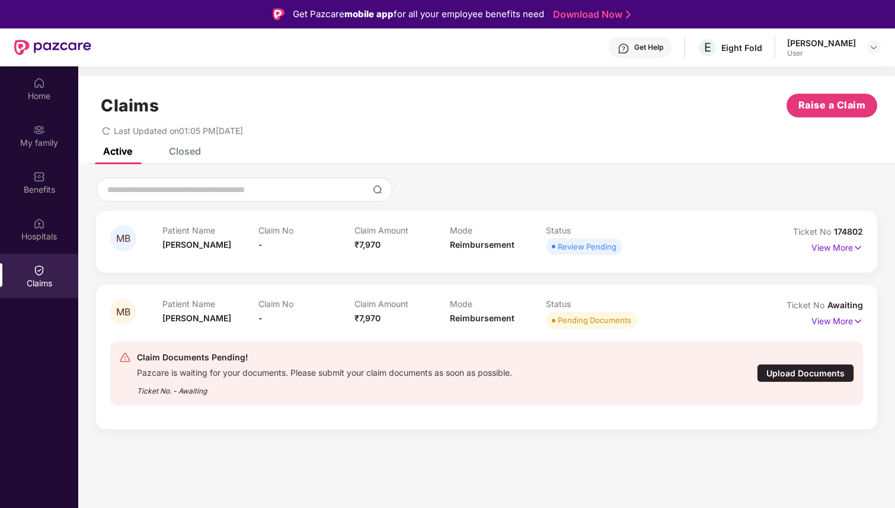
click at [650, 51] on div "Get Help" at bounding box center [640, 47] width 63 height 21
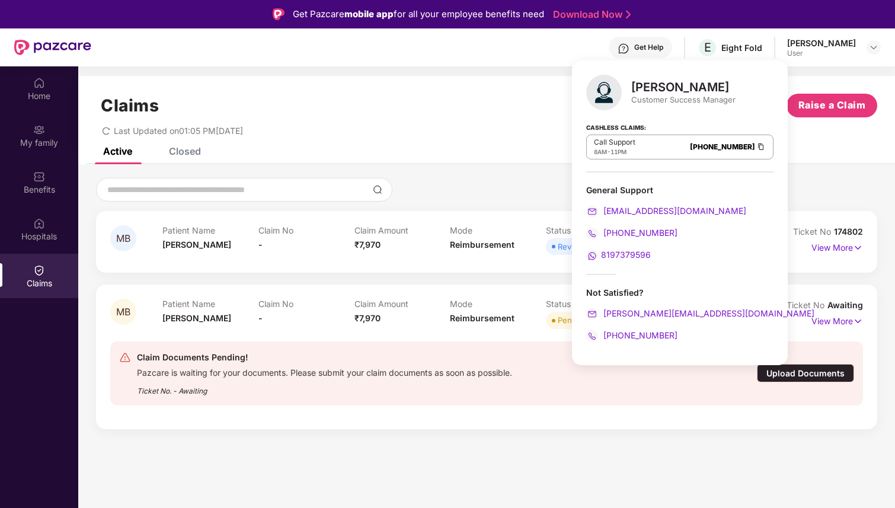
click at [629, 333] on span "[PHONE_NUMBER]" at bounding box center [639, 335] width 76 height 10
click at [490, 66] on section "Claims Raise a Claim Last Updated on 01:05 PM[DATE] Active Closed MB Patient Na…" at bounding box center [486, 320] width 817 height 508
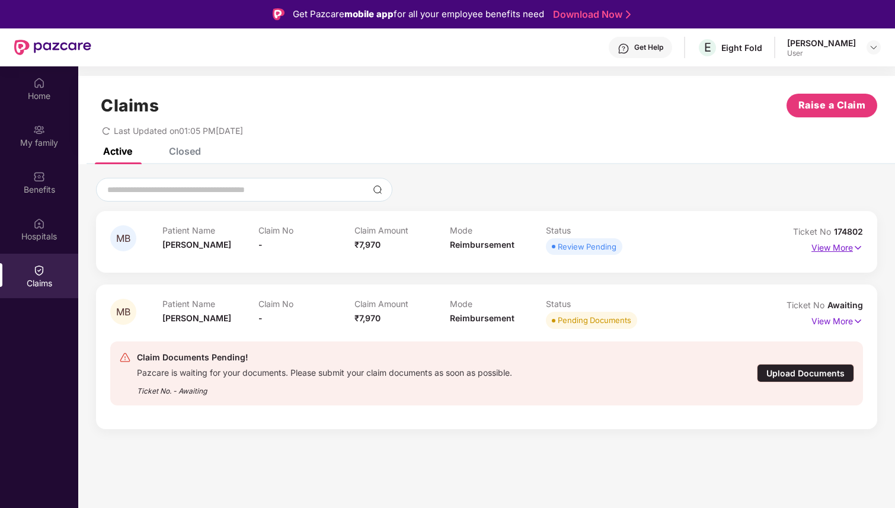
click at [822, 247] on p "View More" at bounding box center [837, 246] width 52 height 16
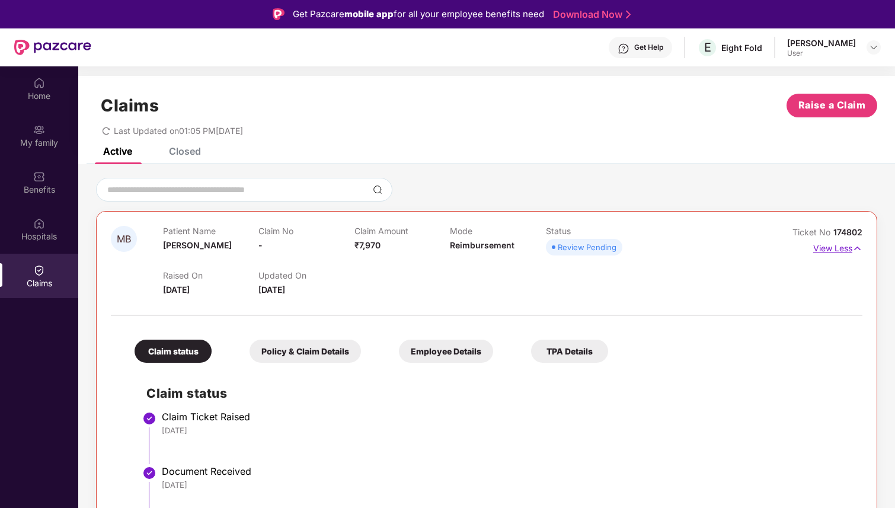
click at [822, 247] on p "View Less" at bounding box center [837, 247] width 49 height 16
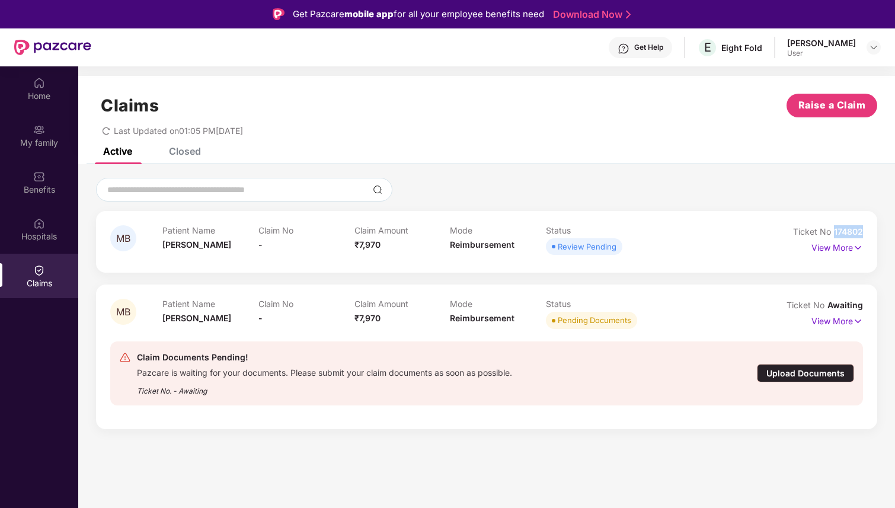
drag, startPoint x: 834, startPoint y: 228, endPoint x: 862, endPoint y: 230, distance: 27.9
click at [862, 230] on span "174802" at bounding box center [848, 231] width 29 height 10
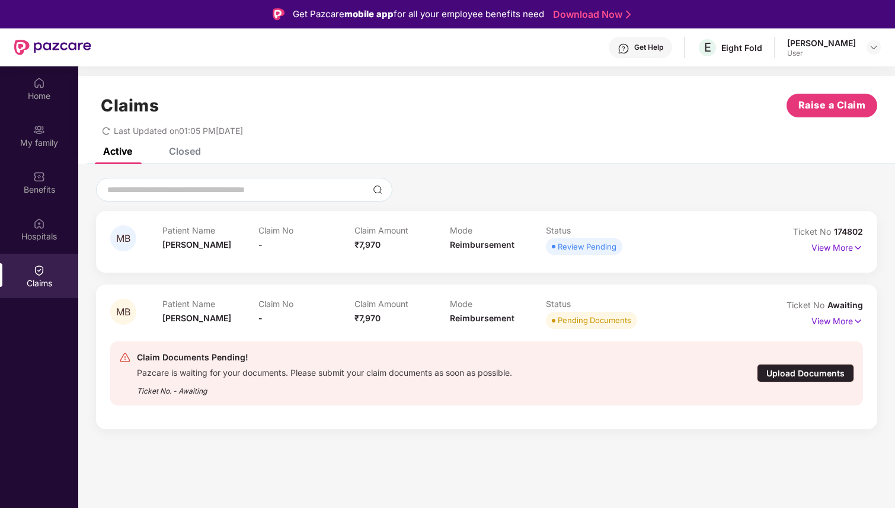
drag, startPoint x: 835, startPoint y: 234, endPoint x: 853, endPoint y: 233, distance: 17.8
click at [853, 233] on span "174802" at bounding box center [848, 231] width 29 height 10
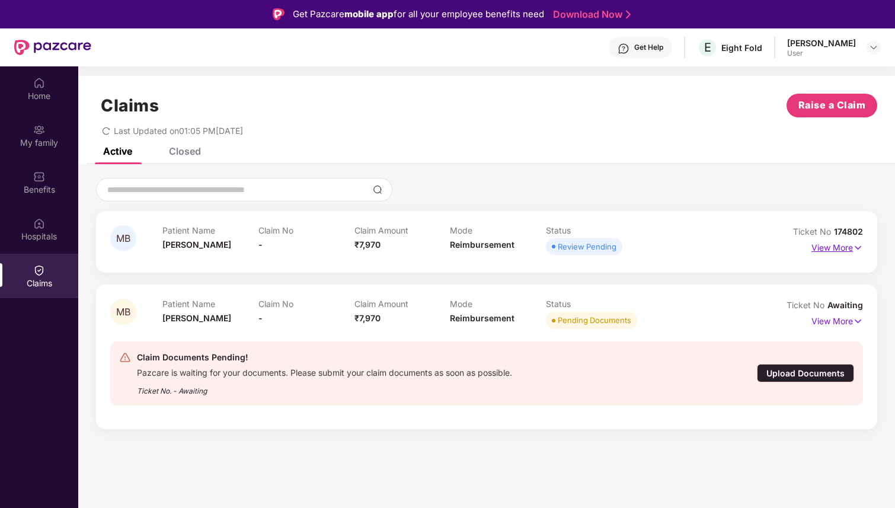
click at [824, 245] on p "View More" at bounding box center [837, 246] width 52 height 16
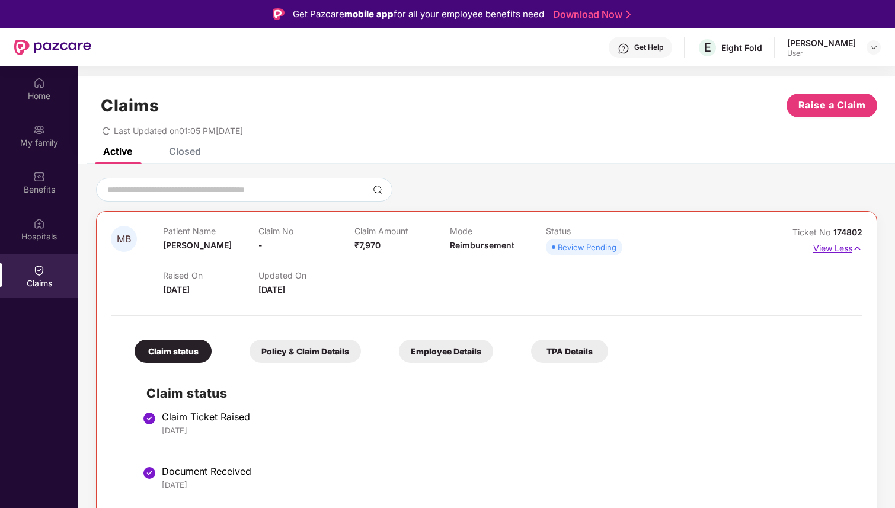
click at [824, 245] on p "View Less" at bounding box center [837, 247] width 49 height 16
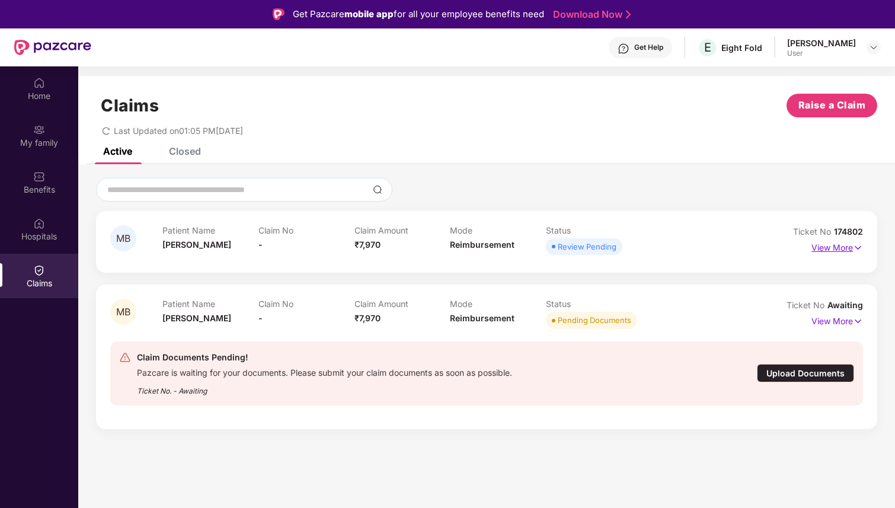
click at [824, 245] on p "View More" at bounding box center [837, 246] width 52 height 16
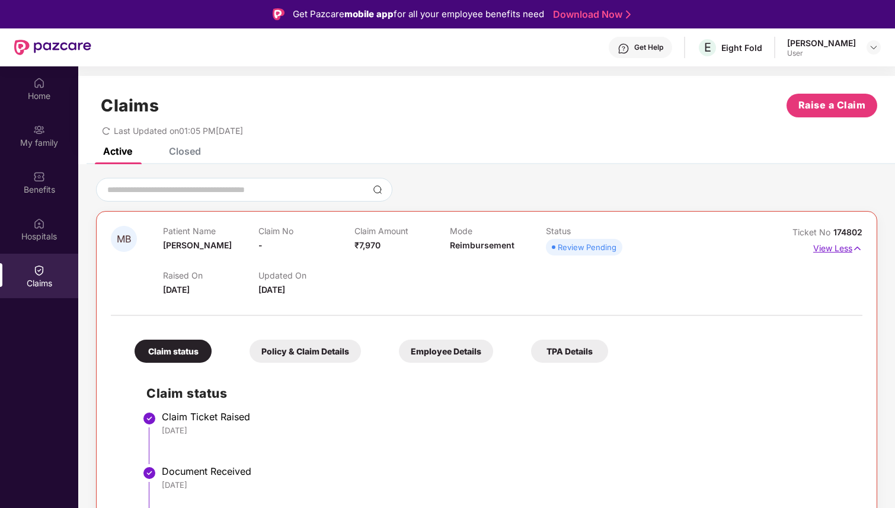
click at [824, 245] on p "View Less" at bounding box center [837, 247] width 49 height 16
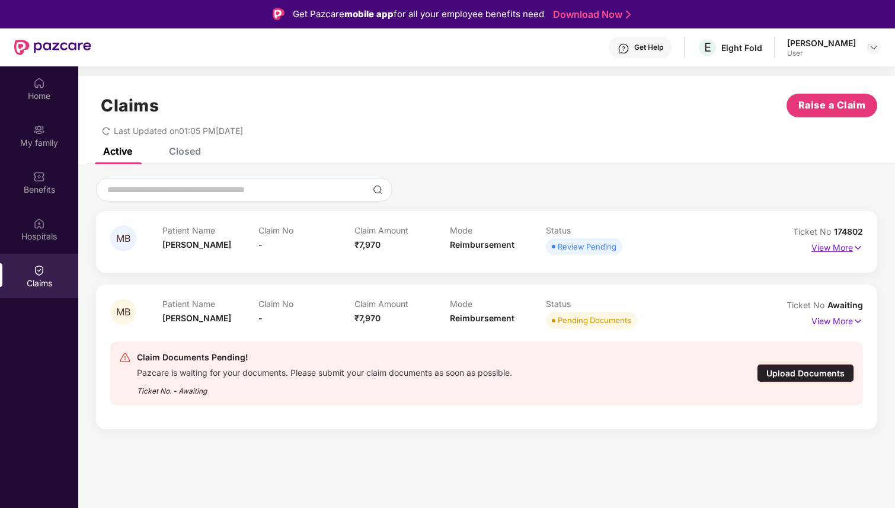
click at [824, 245] on p "View More" at bounding box center [837, 246] width 52 height 16
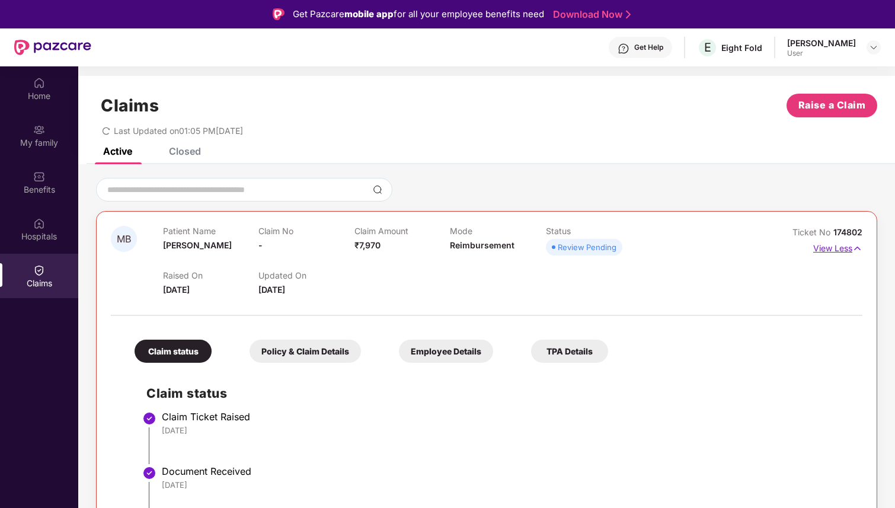
click at [824, 245] on p "View Less" at bounding box center [837, 247] width 49 height 16
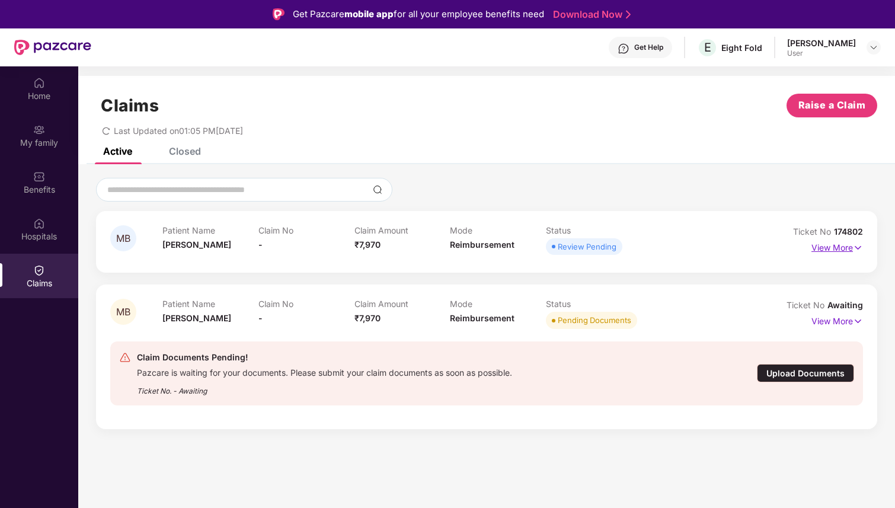
click at [824, 245] on p "View More" at bounding box center [837, 246] width 52 height 16
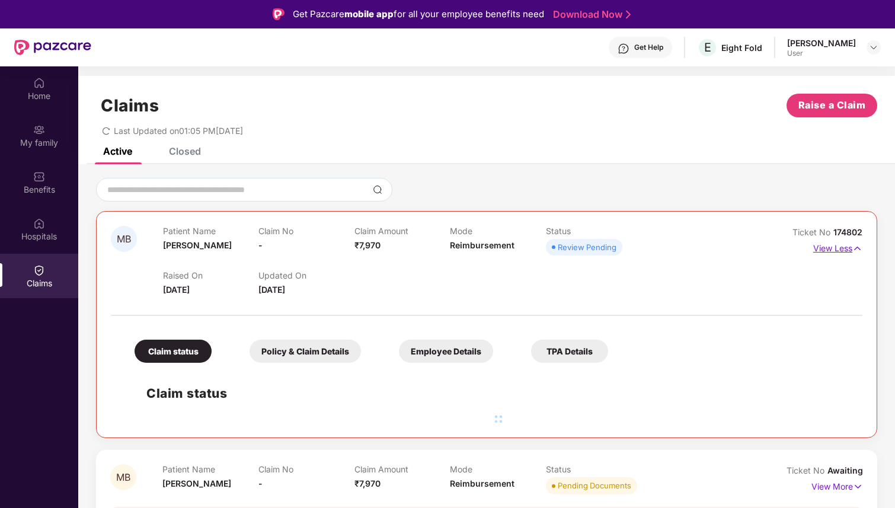
click at [824, 245] on p "View Less" at bounding box center [837, 247] width 49 height 16
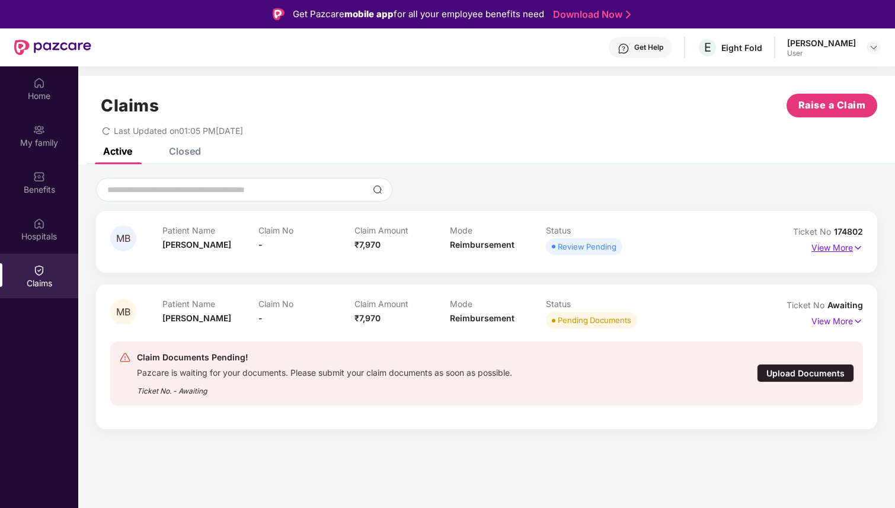
click at [819, 242] on p "View More" at bounding box center [837, 246] width 52 height 16
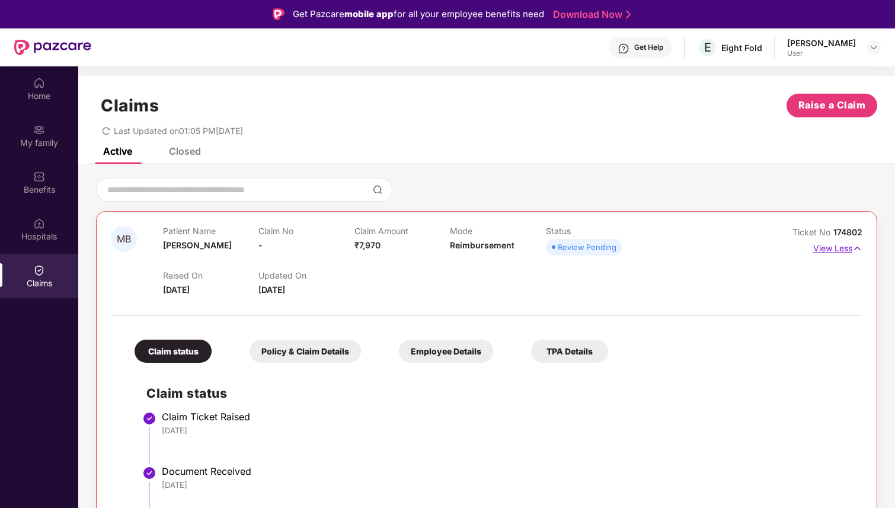
click at [819, 242] on p "View Less" at bounding box center [837, 247] width 49 height 16
